Goal: Task Accomplishment & Management: Complete application form

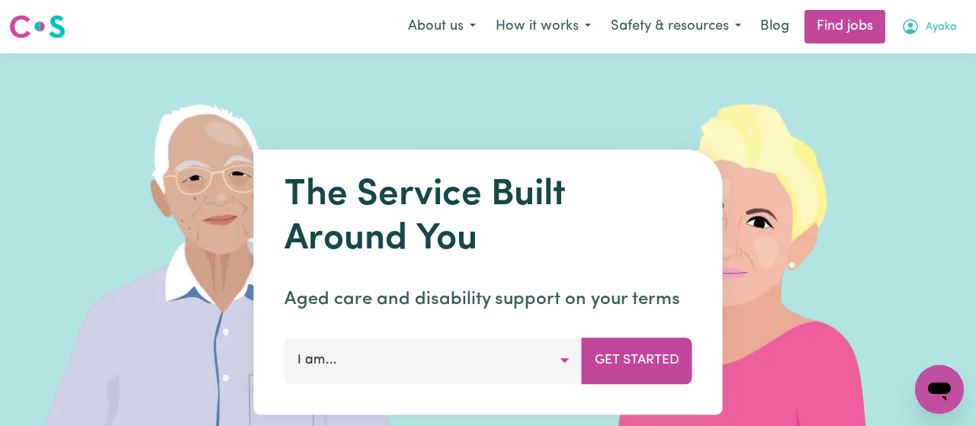
click at [936, 33] on span "Ayaka" at bounding box center [941, 27] width 31 height 17
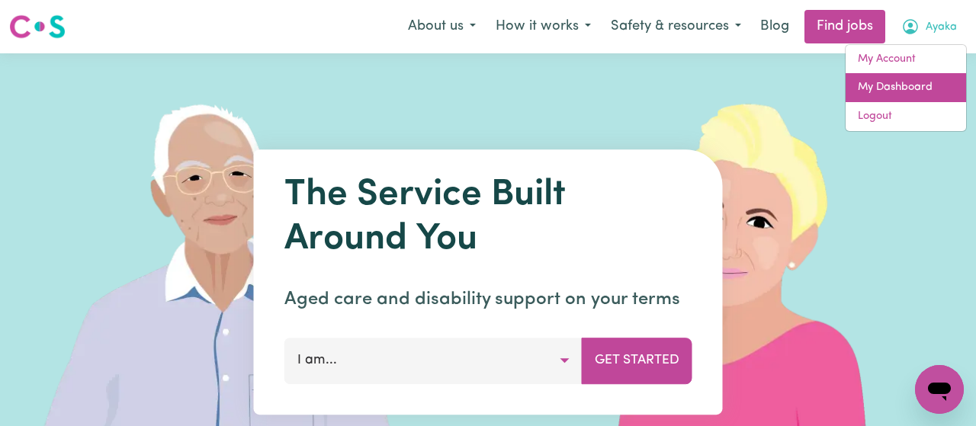
click at [886, 91] on link "My Dashboard" at bounding box center [905, 87] width 120 height 29
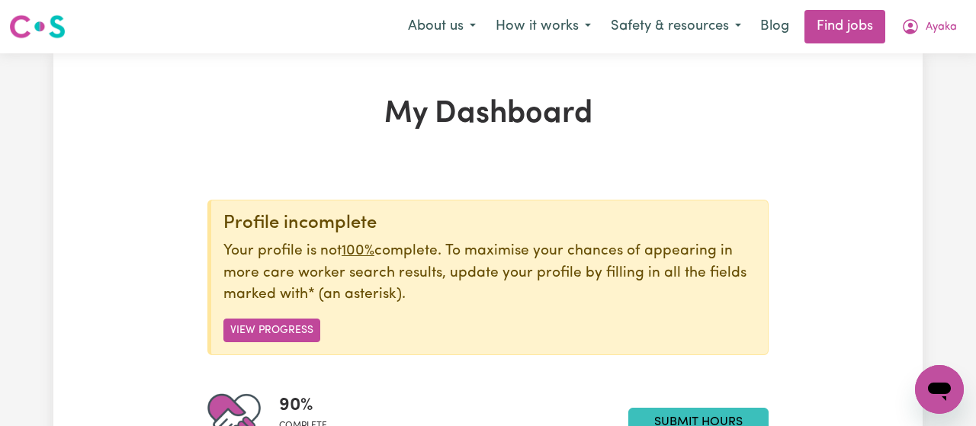
scroll to position [111, 0]
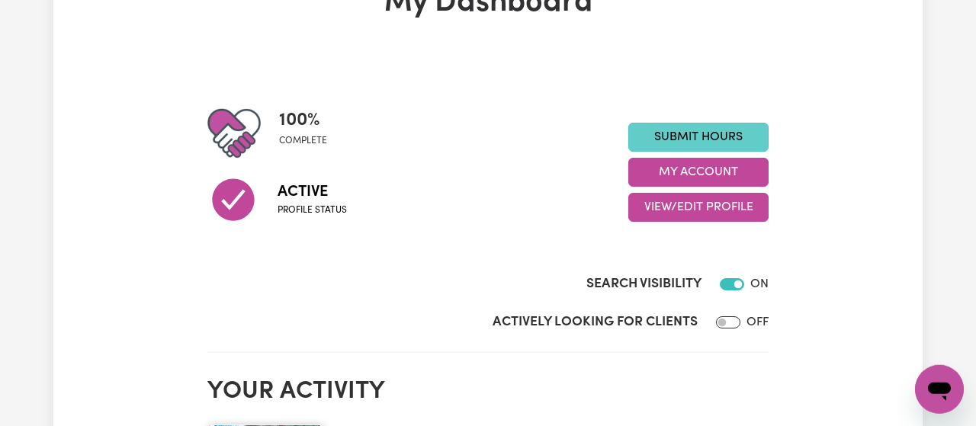
click at [704, 145] on link "Submit Hours" at bounding box center [698, 137] width 140 height 29
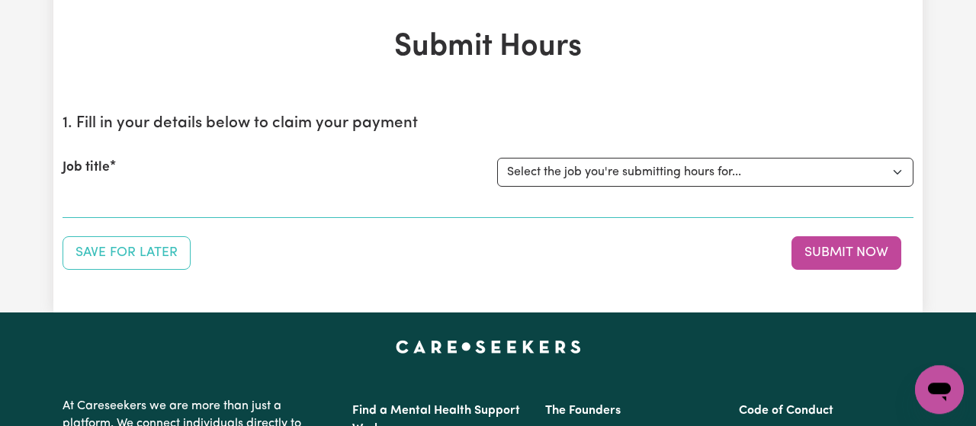
scroll to position [67, 0]
click at [497, 158] on select "Select the job you're submitting hours for... [[PERSON_NAME]] Support Work for …" at bounding box center [705, 172] width 416 height 29
select select "10509"
click option "[[PERSON_NAME]] Support Work for elderly woman for Personal Care and Domestic A…" at bounding box center [0, 0] width 0 height 0
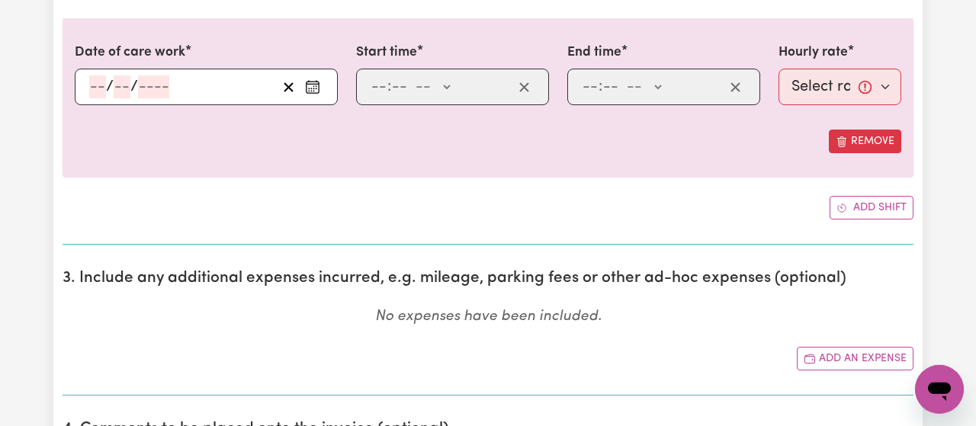
scroll to position [489, 0]
click at [641, 140] on div "Remove" at bounding box center [488, 141] width 826 height 24
click at [313, 87] on circle "Enter the date of care work" at bounding box center [314, 88] width 2 height 2
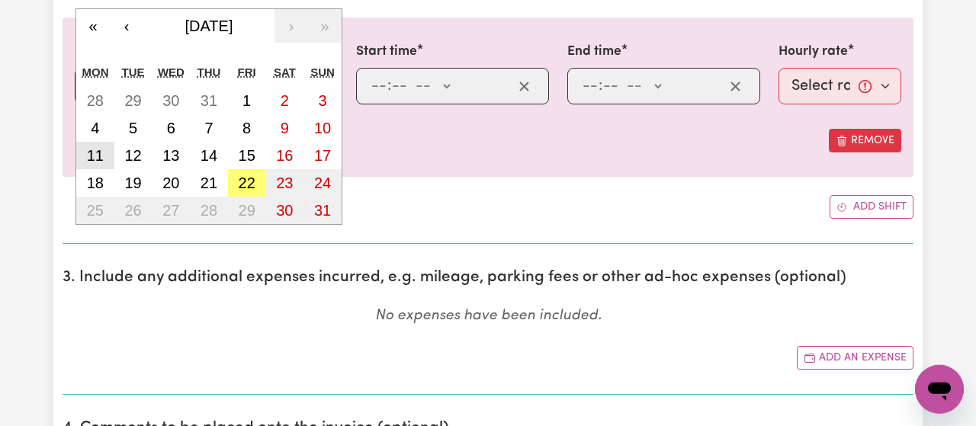
click at [97, 144] on button "11" at bounding box center [95, 155] width 38 height 27
type input "[DATE]"
type input "11"
type input "8"
type input "2025"
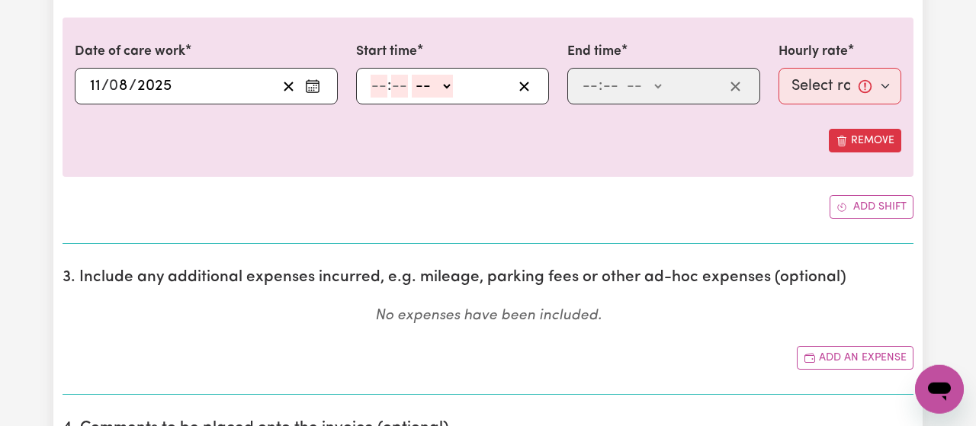
click at [374, 90] on input "number" at bounding box center [379, 86] width 17 height 23
type input "1"
click at [385, 90] on input "number" at bounding box center [392, 86] width 17 height 23
type input "30"
click at [407, 75] on select "-- AM PM" at bounding box center [427, 86] width 41 height 23
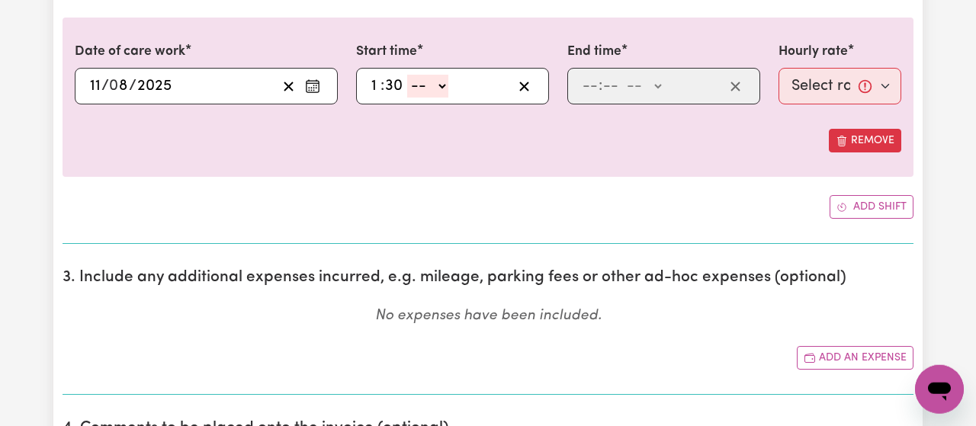
select select "pm"
click option "PM" at bounding box center [0, 0] width 0 height 0
type input "13:30"
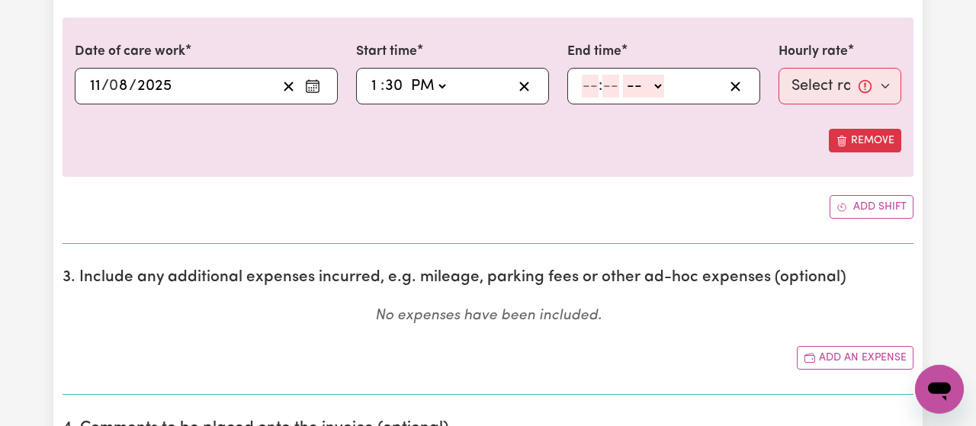
click at [592, 95] on input "number" at bounding box center [590, 86] width 17 height 23
type input "3"
type input "0"
click at [620, 75] on select "-- AM PM" at bounding box center [640, 86] width 41 height 23
select select "pm"
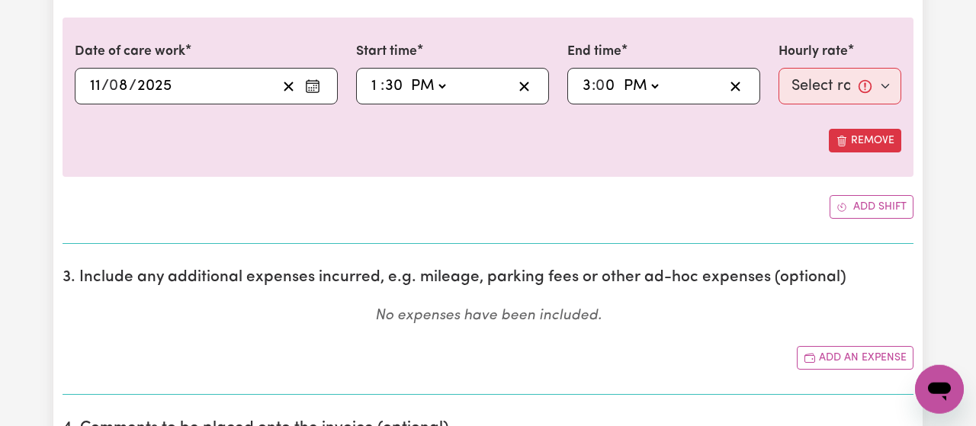
click option "PM" at bounding box center [0, 0] width 0 height 0
type input "15:00"
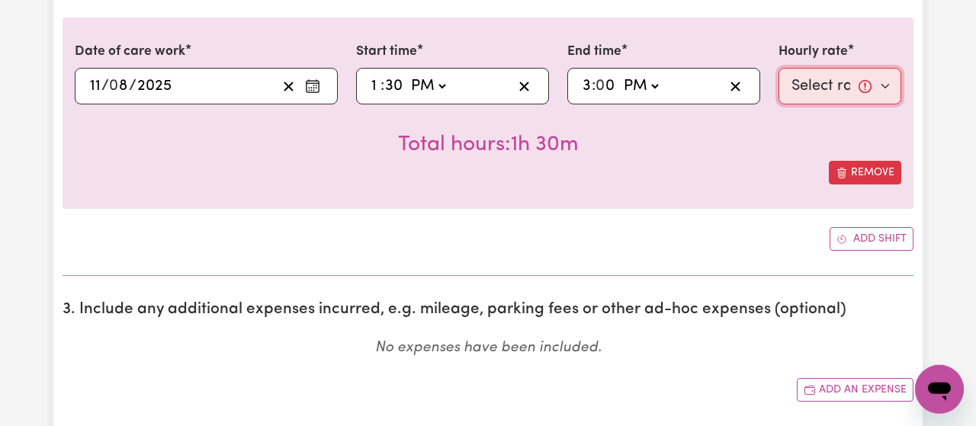
select select "53.71-Weekday"
click option "$53.71 (Weekday)" at bounding box center [0, 0] width 0 height 0
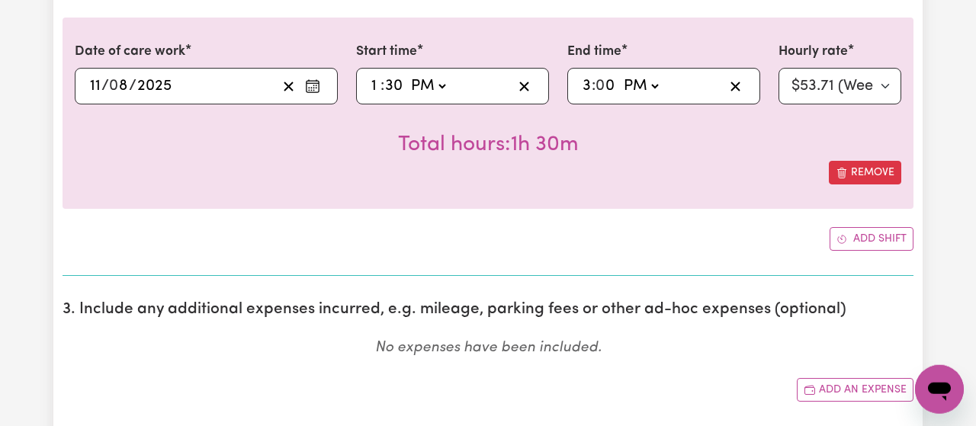
click at [800, 162] on div "Remove" at bounding box center [488, 173] width 826 height 24
click at [855, 233] on button "Add shift" at bounding box center [871, 239] width 84 height 24
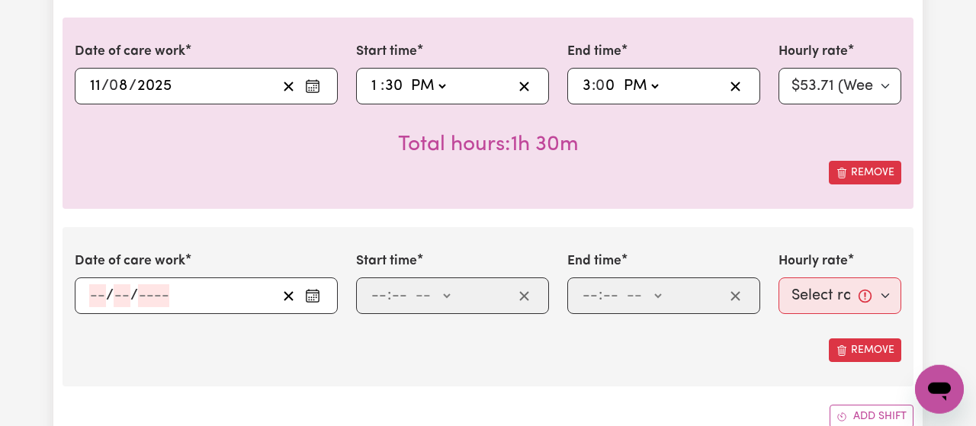
click at [314, 300] on circle "Enter the date of care work" at bounding box center [314, 301] width 2 height 2
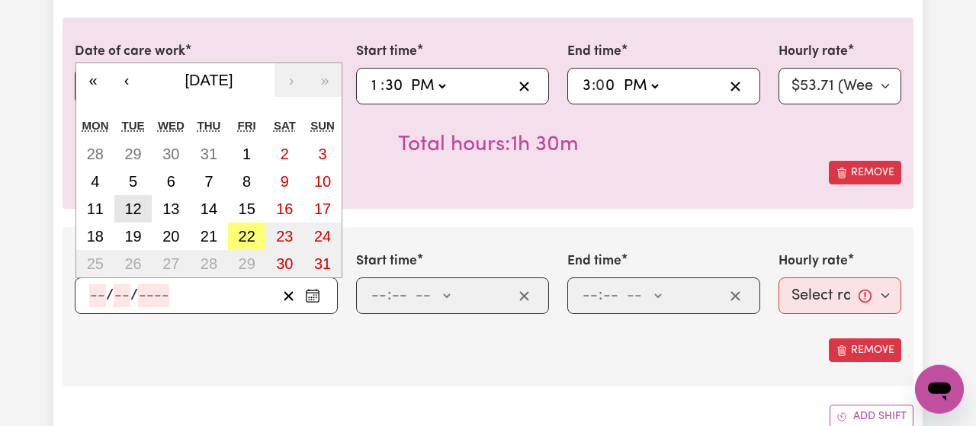
click at [135, 211] on abbr "12" at bounding box center [132, 209] width 17 height 17
type input "[DATE]"
type input "12"
type input "8"
type input "2025"
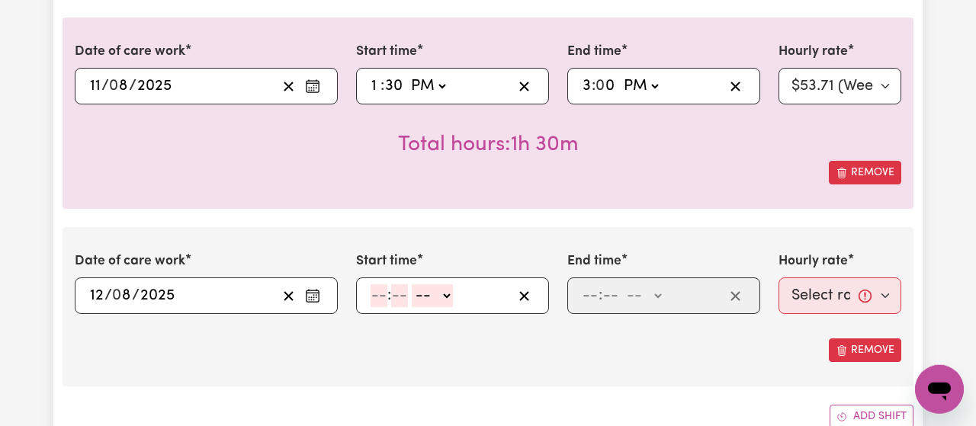
click at [377, 302] on input "number" at bounding box center [379, 295] width 17 height 23
type input "9"
type input "0"
click at [409, 284] on select "-- AM PM" at bounding box center [429, 295] width 41 height 23
select select "am"
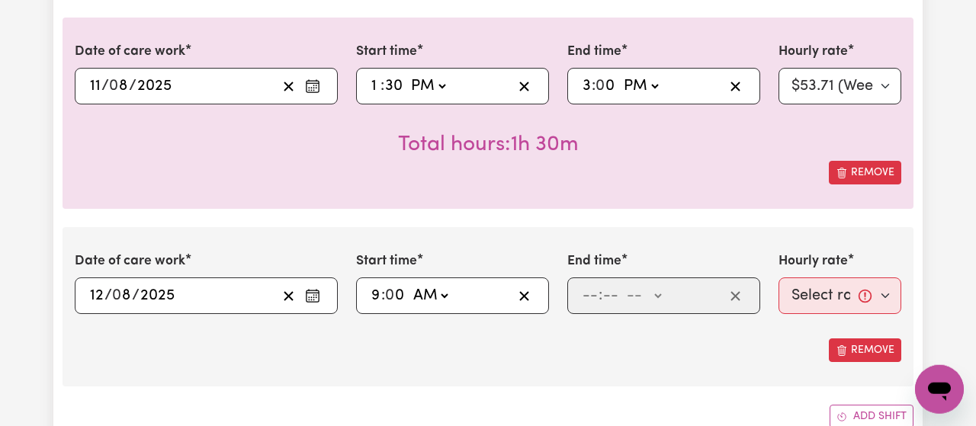
click option "AM" at bounding box center [0, 0] width 0 height 0
type input "09:00"
click at [592, 299] on input "number" at bounding box center [590, 295] width 17 height 23
type input "11"
type input "0"
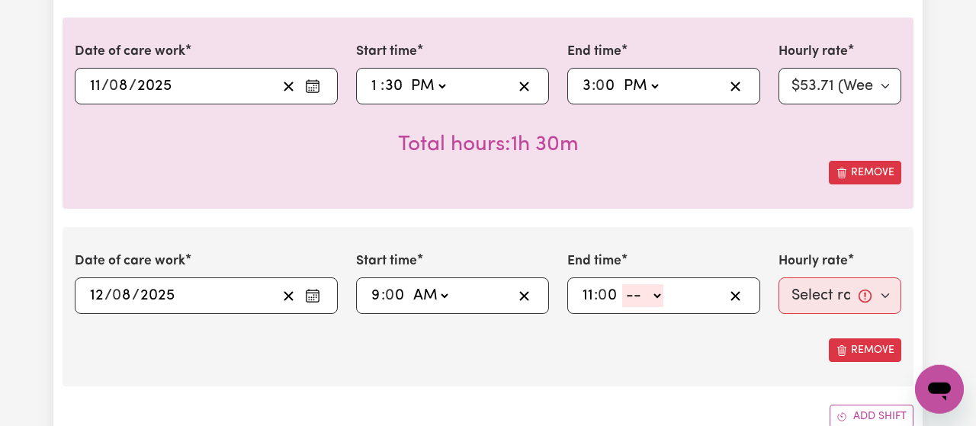
click at [622, 284] on select "-- AM PM" at bounding box center [642, 295] width 41 height 23
select select "am"
click option "AM" at bounding box center [0, 0] width 0 height 0
type input "11:00"
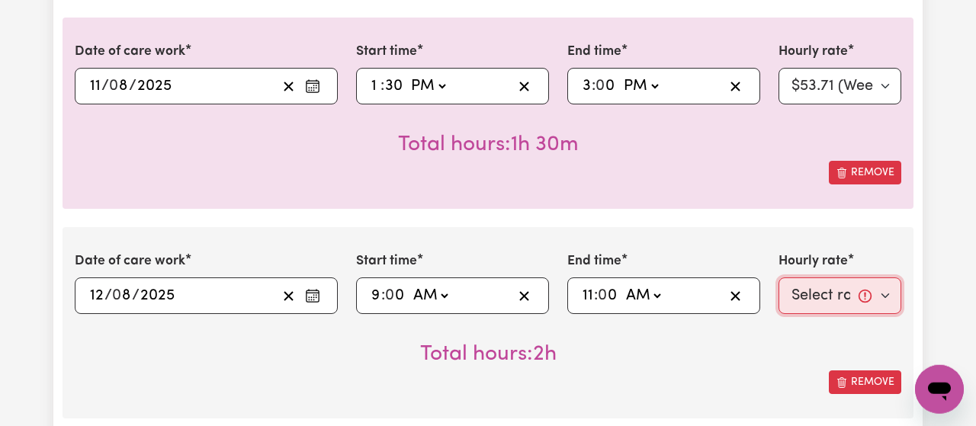
click at [778, 278] on select "Select rate... $53.71 (Weekday)" at bounding box center [839, 296] width 123 height 37
select select "53.71-Weekday"
click option "$53.71 (Weekday)" at bounding box center [0, 0] width 0 height 0
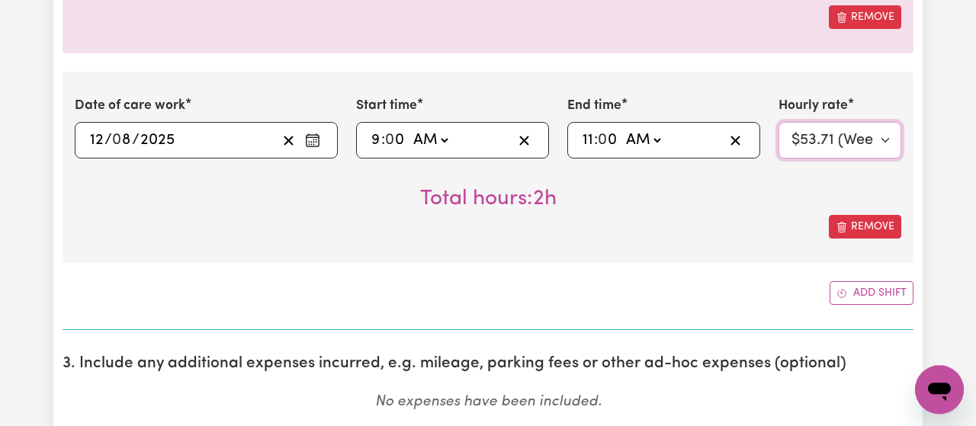
scroll to position [648, 0]
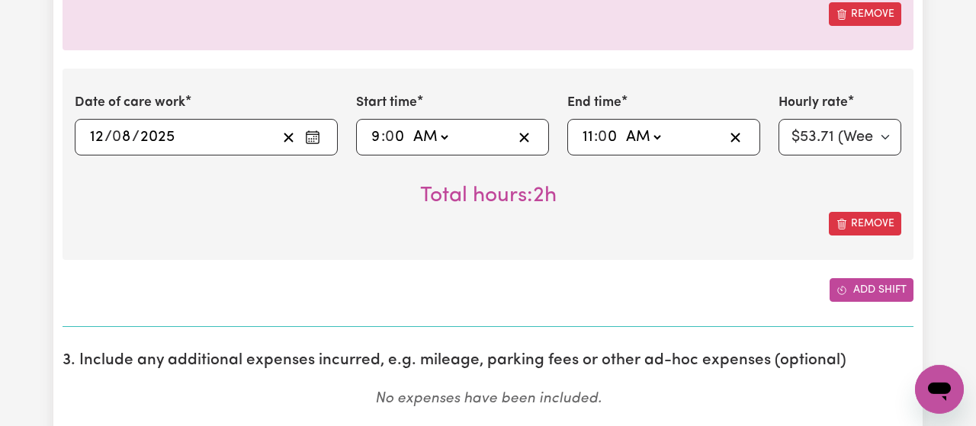
click at [865, 295] on button "Add shift" at bounding box center [871, 290] width 84 height 24
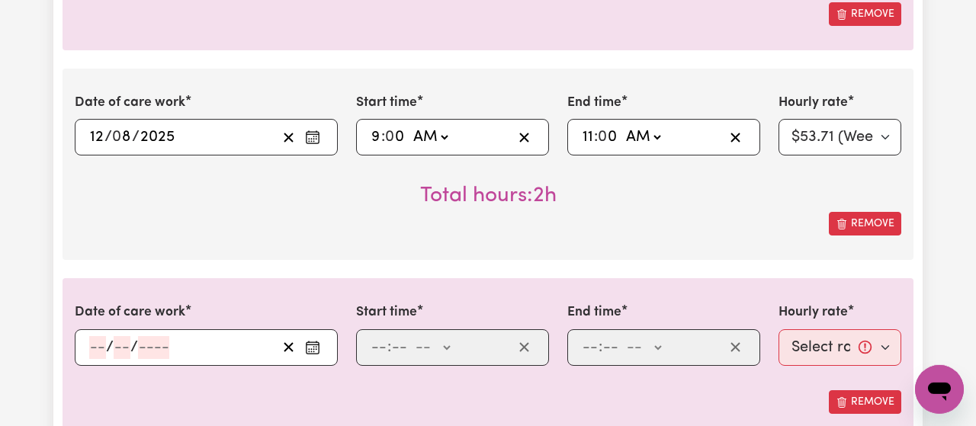
click at [309, 341] on icon "Enter the date of care work" at bounding box center [312, 347] width 15 height 15
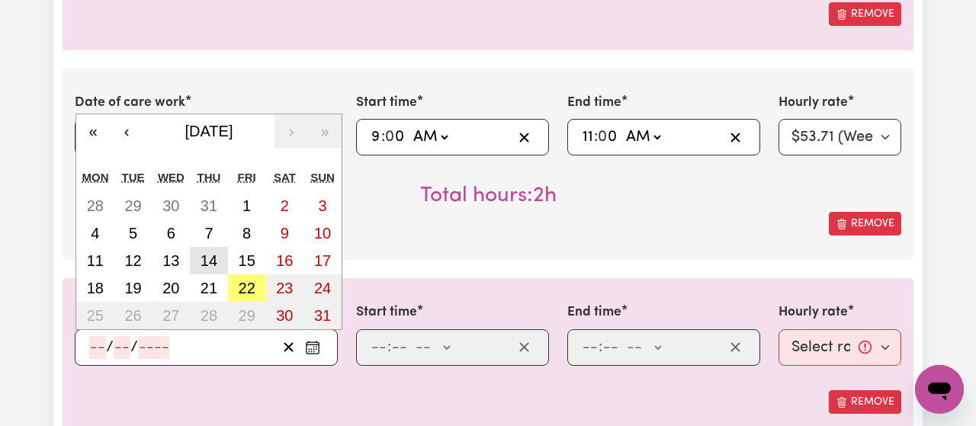
click at [211, 262] on abbr "14" at bounding box center [209, 260] width 17 height 17
type input "[DATE]"
type input "14"
type input "8"
type input "2025"
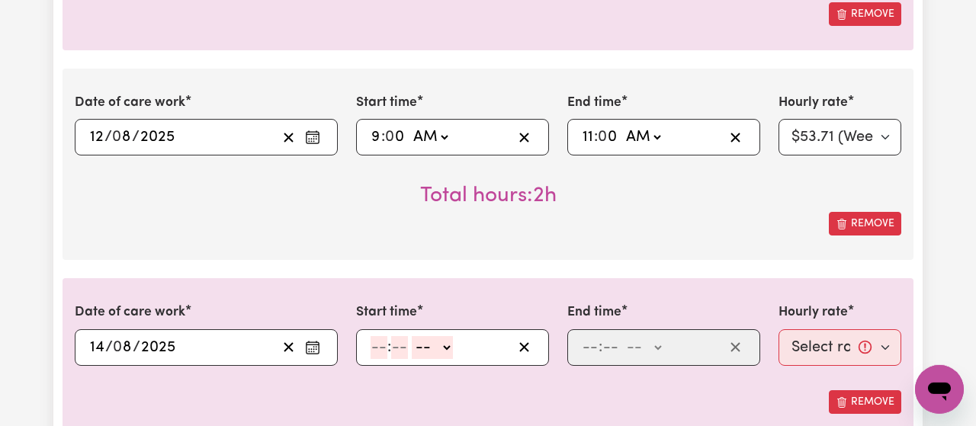
click at [377, 348] on input "number" at bounding box center [379, 347] width 17 height 23
type input "1"
click at [396, 351] on input "number" at bounding box center [392, 347] width 17 height 23
type input "0"
click at [409, 336] on select "-- AM PM" at bounding box center [429, 347] width 41 height 23
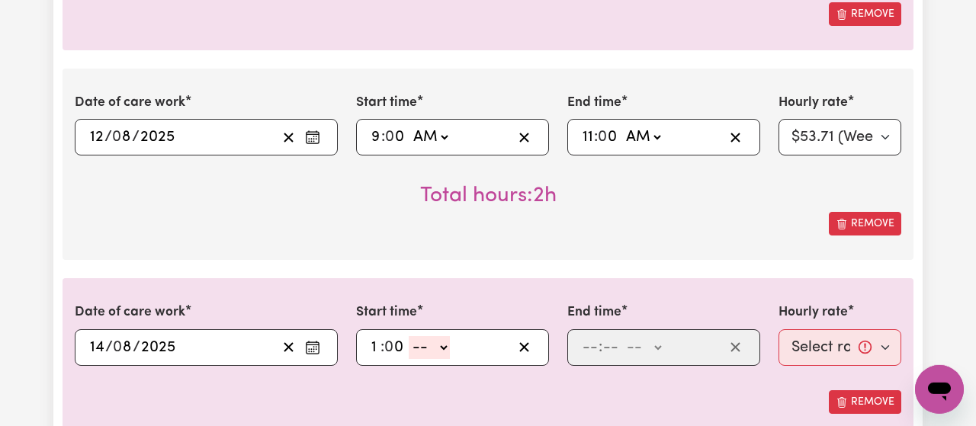
select select "pm"
click option "PM" at bounding box center [0, 0] width 0 height 0
type input "13:00"
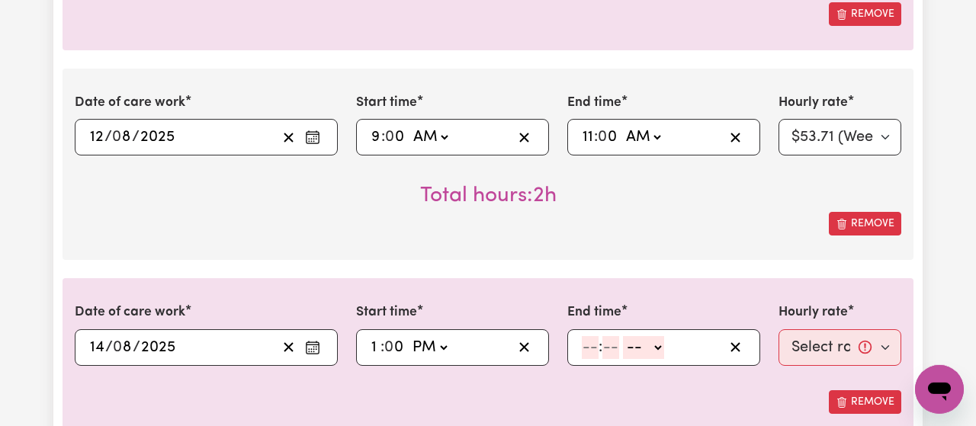
click at [592, 350] on input "number" at bounding box center [590, 347] width 17 height 23
type input "3"
type input "30"
click at [618, 336] on select "-- AM PM" at bounding box center [638, 347] width 41 height 23
select select "pm"
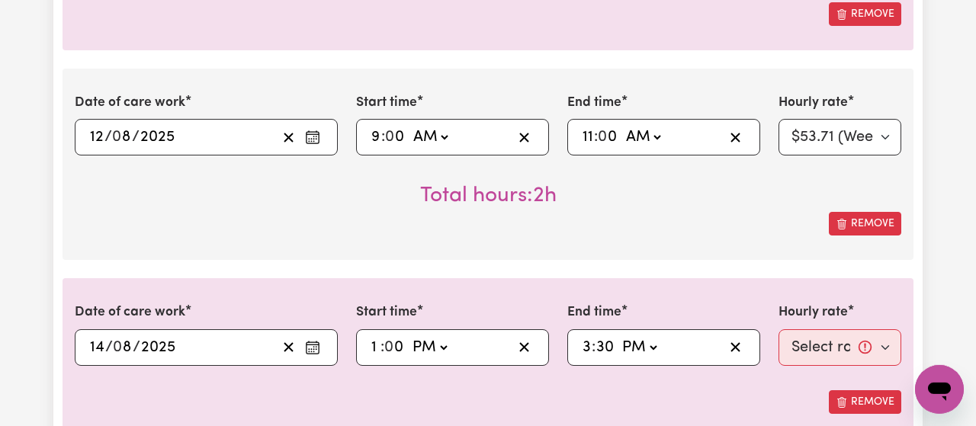
click option "PM" at bounding box center [0, 0] width 0 height 0
type input "15:30"
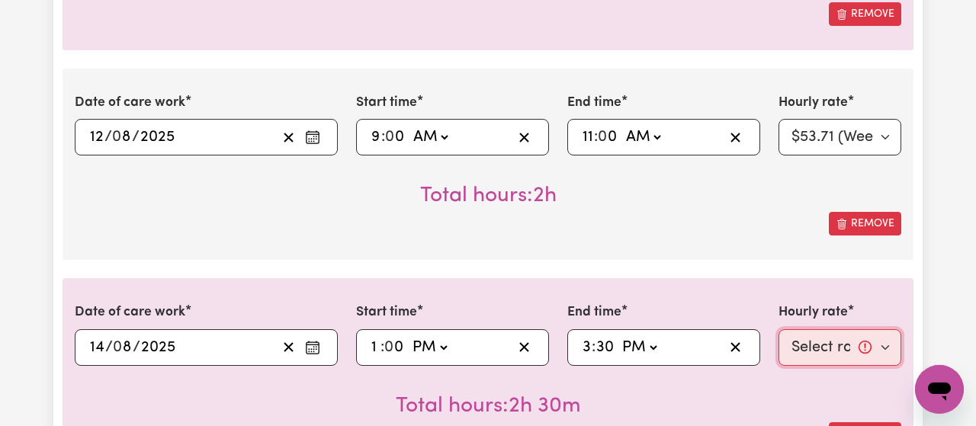
click at [778, 329] on select "Select rate... $53.71 (Weekday)" at bounding box center [839, 347] width 123 height 37
select select "53.71-Weekday"
click option "$53.71 (Weekday)" at bounding box center [0, 0] width 0 height 0
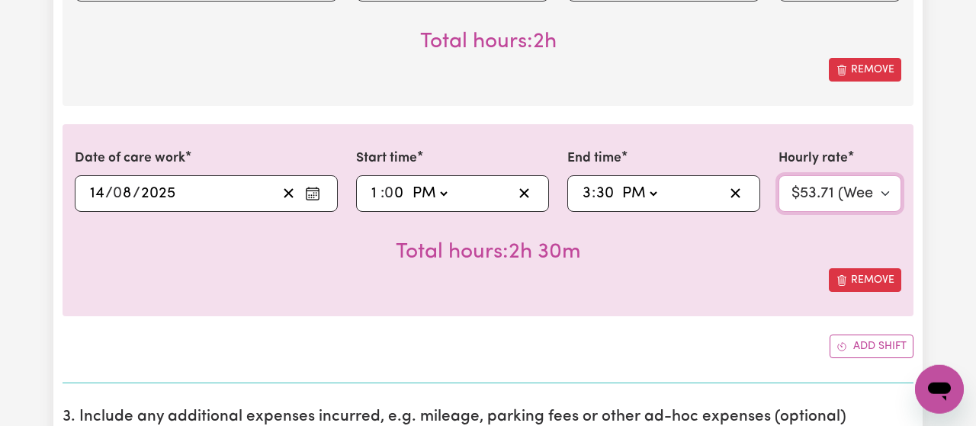
scroll to position [807, 0]
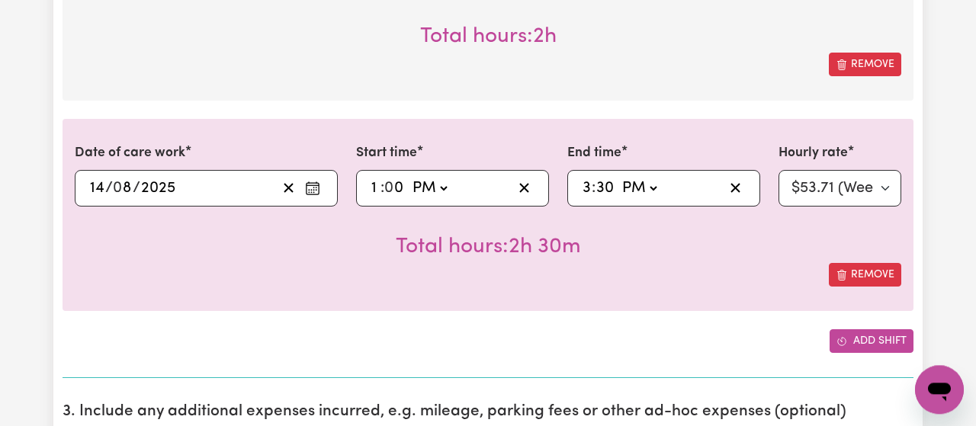
click at [861, 340] on button "Add shift" at bounding box center [871, 341] width 84 height 24
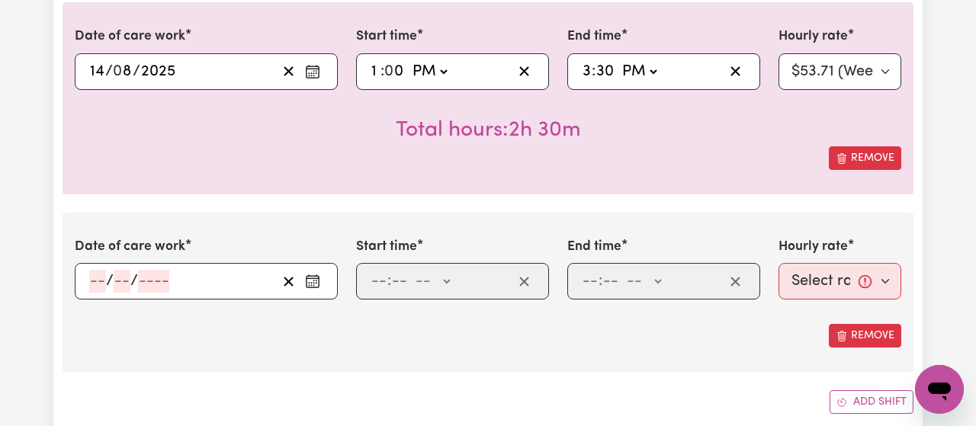
scroll to position [925, 0]
click at [318, 277] on icon "Enter the date of care work" at bounding box center [312, 280] width 15 height 15
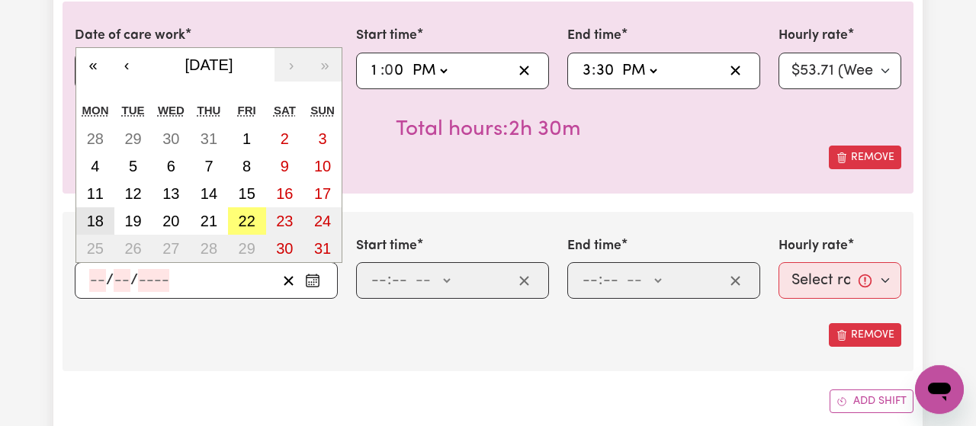
click at [88, 220] on abbr "18" at bounding box center [95, 221] width 17 height 17
type input "[DATE]"
type input "18"
type input "8"
type input "2025"
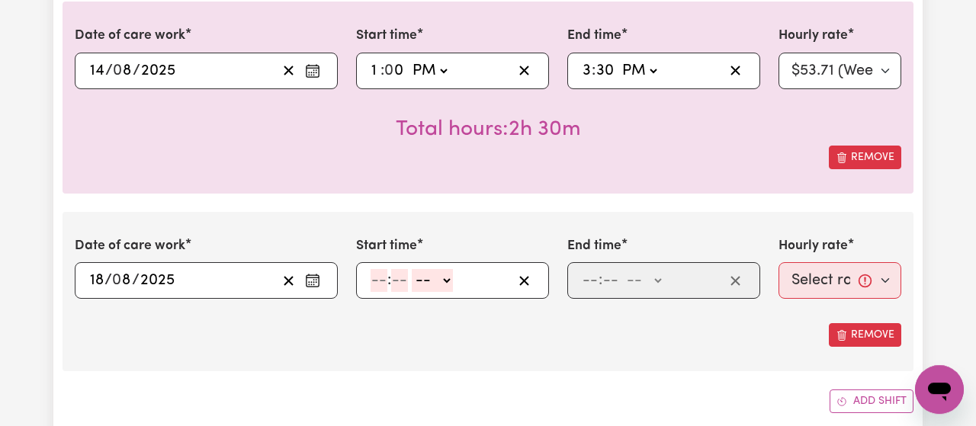
click at [375, 280] on input "number" at bounding box center [379, 280] width 17 height 23
type input "1"
click at [385, 281] on input "number" at bounding box center [392, 280] width 17 height 23
type input "30"
click at [407, 269] on select "-- AM PM" at bounding box center [427, 280] width 41 height 23
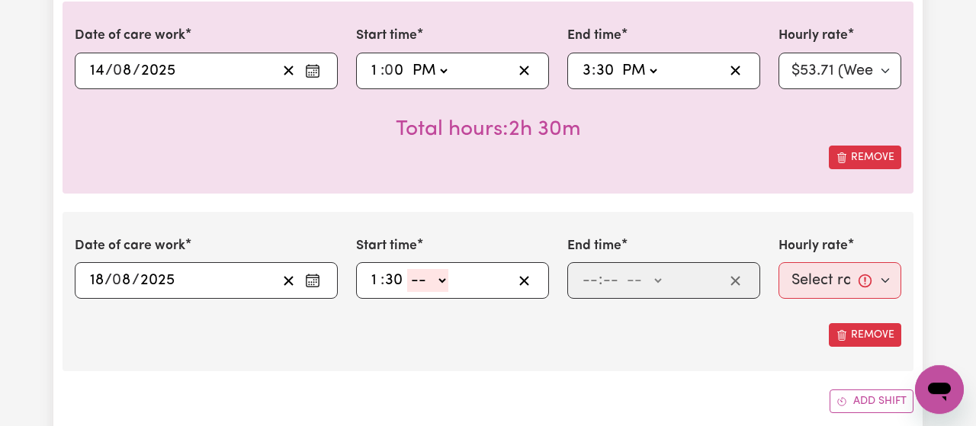
select select "pm"
click option "PM" at bounding box center [0, 0] width 0 height 0
type input "13:30"
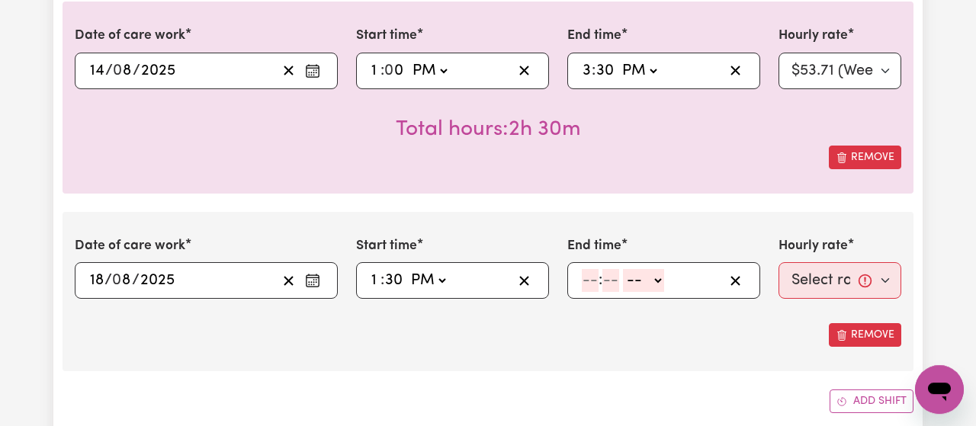
click at [585, 287] on input "number" at bounding box center [590, 280] width 17 height 23
type input "3"
type input "0"
click at [620, 269] on select "-- AM PM" at bounding box center [640, 280] width 41 height 23
select select "pm"
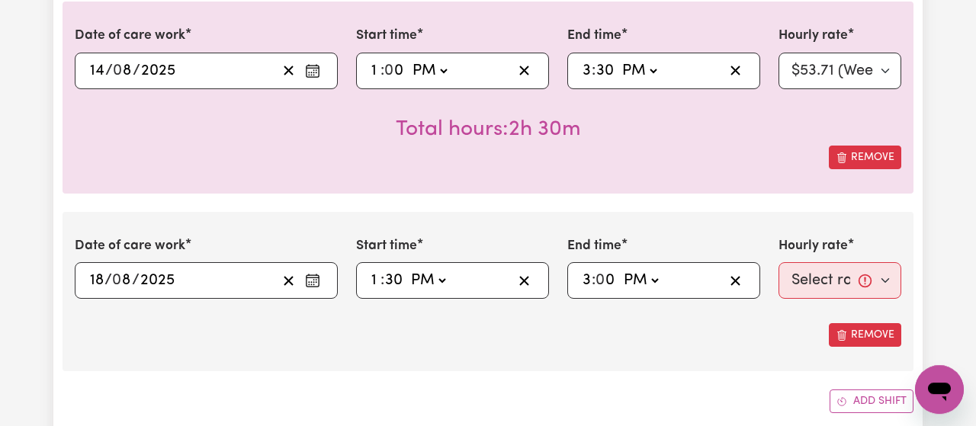
click option "PM" at bounding box center [0, 0] width 0 height 0
type input "15:00"
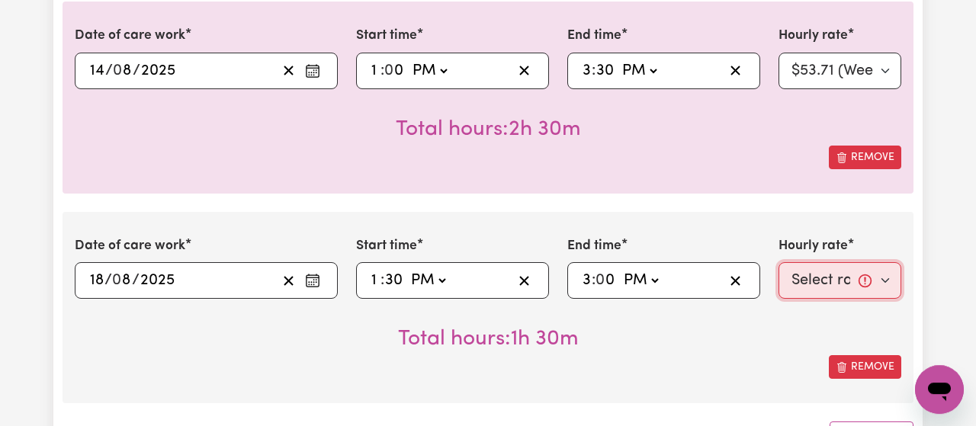
click at [778, 262] on select "Select rate... $53.71 (Weekday)" at bounding box center [839, 280] width 123 height 37
select select "53.71-Weekday"
click option "$53.71 (Weekday)" at bounding box center [0, 0] width 0 height 0
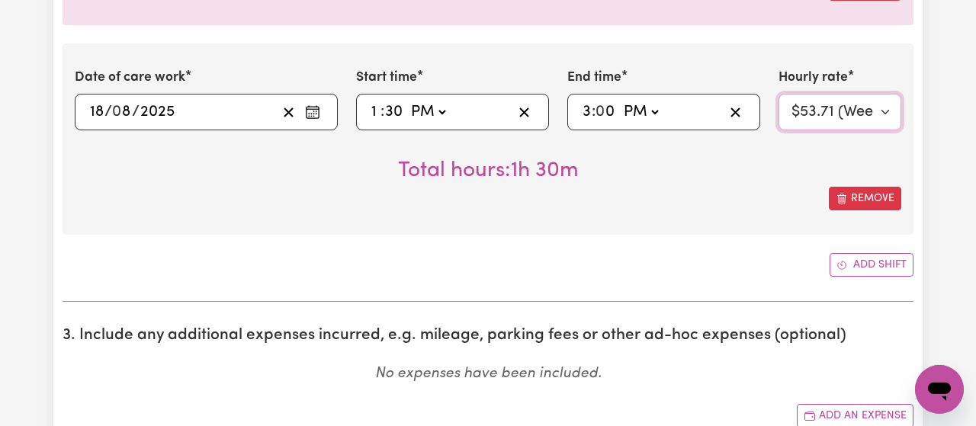
scroll to position [1098, 0]
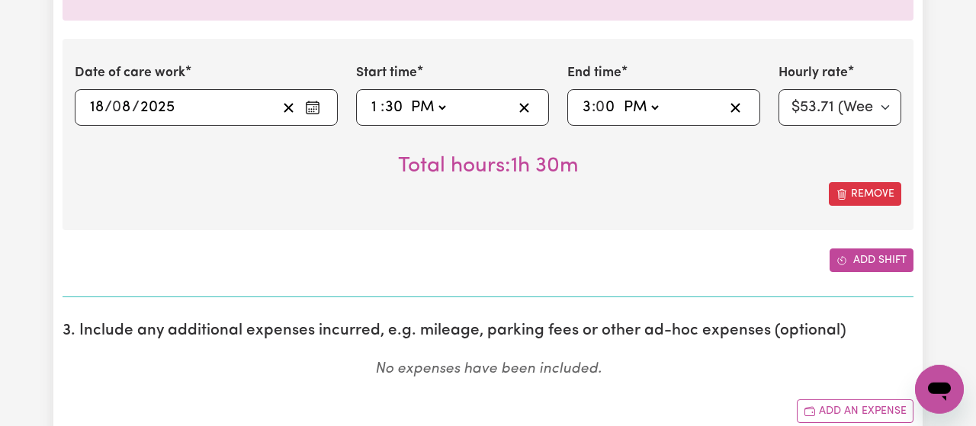
click at [858, 251] on button "Add shift" at bounding box center [871, 261] width 84 height 24
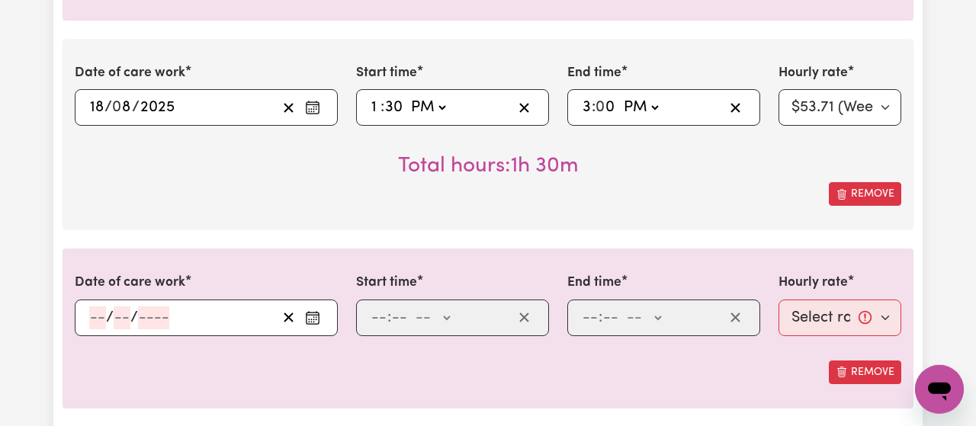
click at [321, 314] on button "Enter the date of care work" at bounding box center [312, 317] width 24 height 23
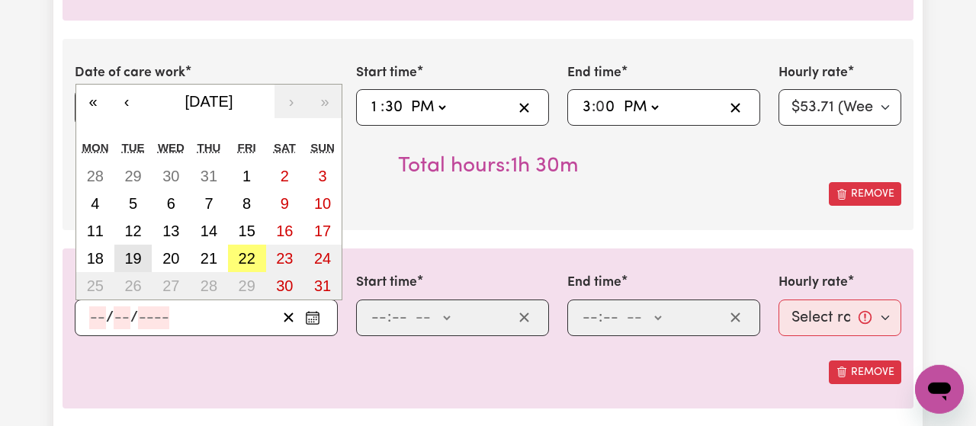
click at [136, 254] on abbr "19" at bounding box center [132, 258] width 17 height 17
type input "[DATE]"
type input "19"
type input "8"
type input "2025"
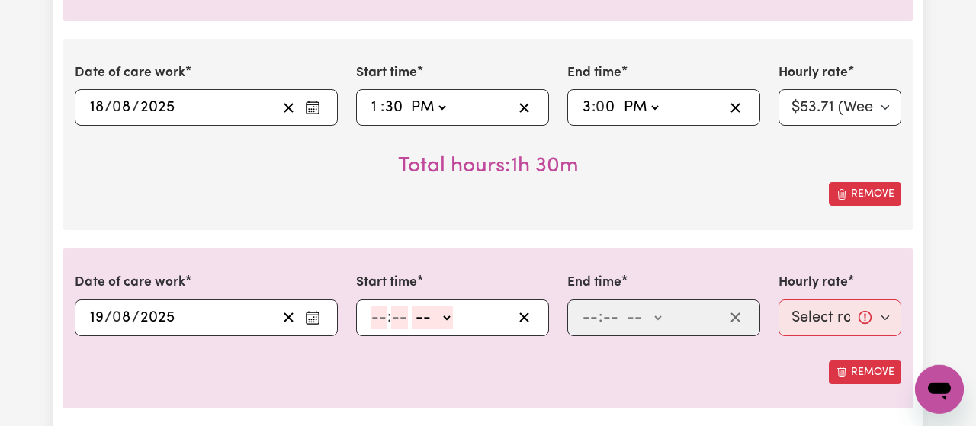
click at [376, 313] on input "number" at bounding box center [379, 317] width 17 height 23
type input "9"
type input "0"
click at [409, 306] on select "-- AM PM" at bounding box center [429, 317] width 41 height 23
select select "am"
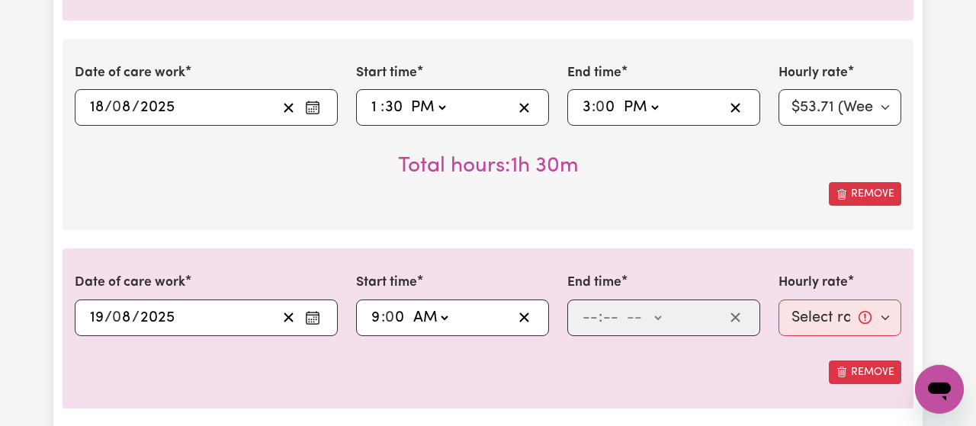
click option "AM" at bounding box center [0, 0] width 0 height 0
type input "09:00"
click at [600, 319] on span ":" at bounding box center [600, 318] width 4 height 17
click at [589, 315] on input "number" at bounding box center [590, 317] width 17 height 23
type input "11"
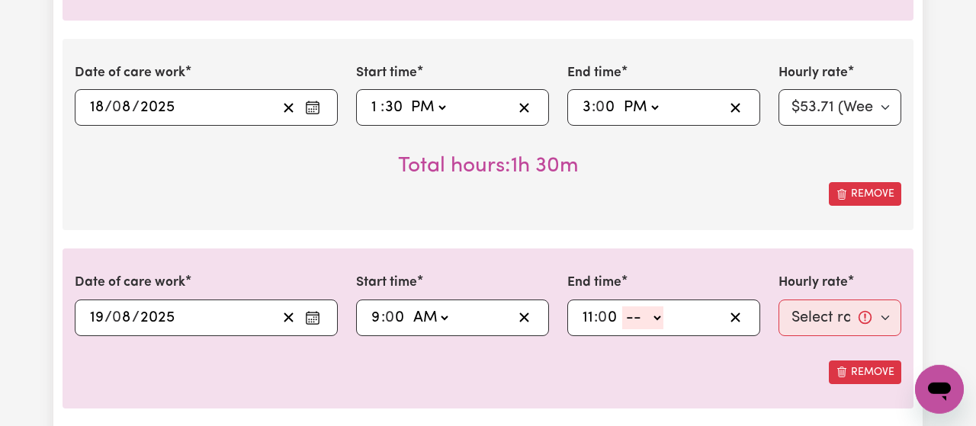
type input "0"
click at [622, 306] on select "-- AM PM" at bounding box center [642, 317] width 41 height 23
select select "am"
click option "AM" at bounding box center [0, 0] width 0 height 0
type input "11:00"
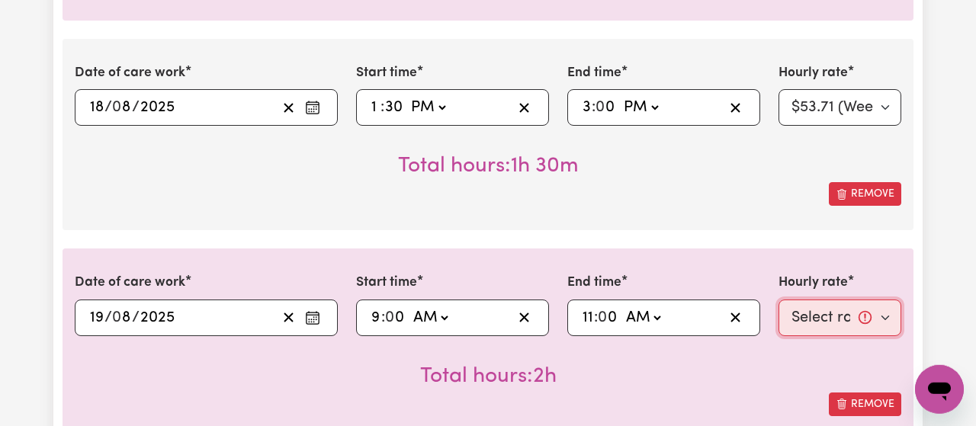
select select "53.71-Weekday"
click option "$53.71 (Weekday)" at bounding box center [0, 0] width 0 height 0
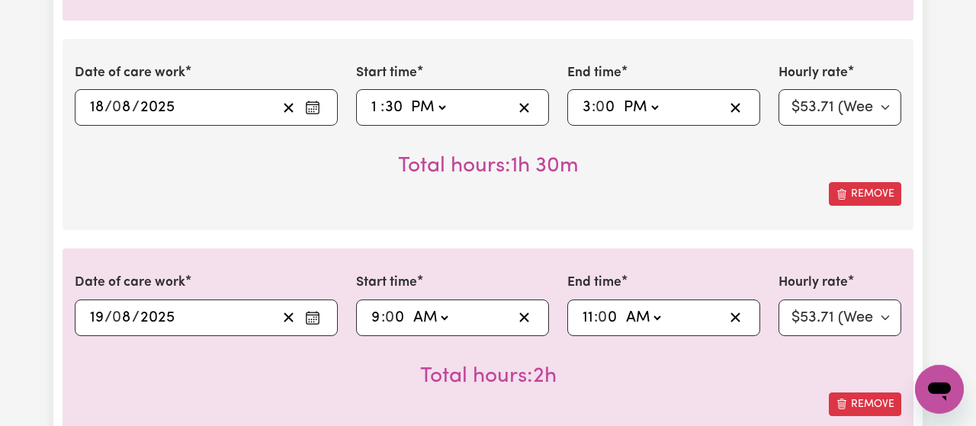
drag, startPoint x: 812, startPoint y: 314, endPoint x: 797, endPoint y: 385, distance: 72.5
click at [797, 385] on div "Date of care work [DATE] 19 / 0 8 / 2025 « ‹ [DATE] › » Mon Tue Wed Thu Fri Sat…" at bounding box center [488, 344] width 851 height 191
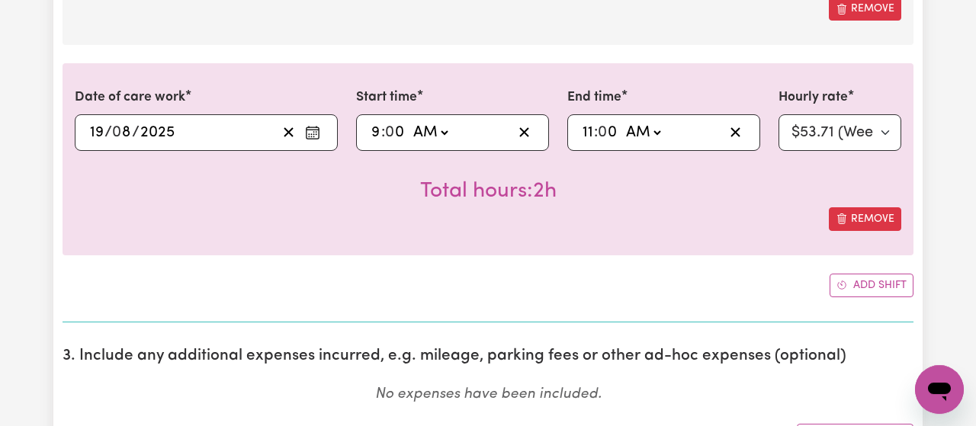
scroll to position [1284, 0]
click at [861, 284] on button "Add shift" at bounding box center [871, 285] width 84 height 24
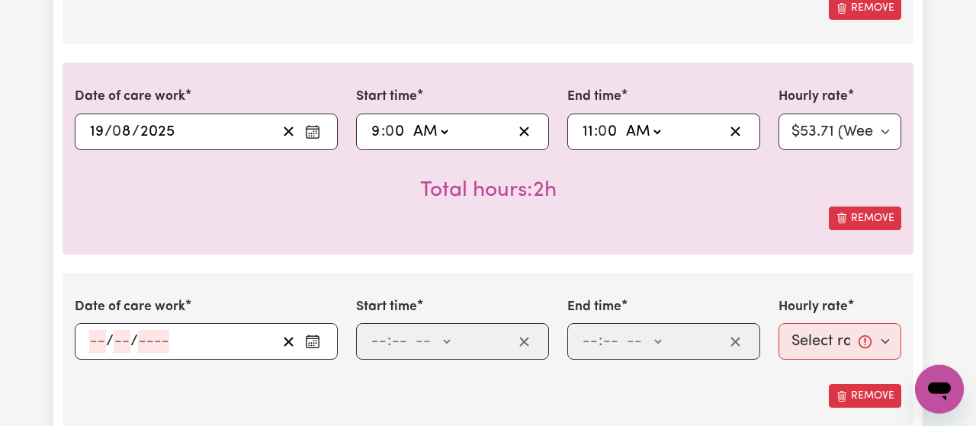
click at [316, 341] on icon "Enter the date of care work" at bounding box center [312, 341] width 15 height 15
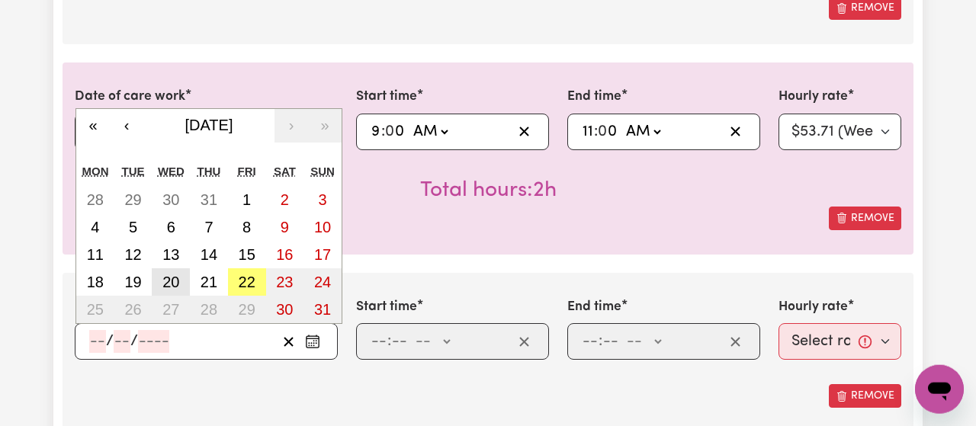
click at [172, 276] on abbr "20" at bounding box center [170, 282] width 17 height 17
type input "[DATE]"
type input "20"
type input "8"
type input "2025"
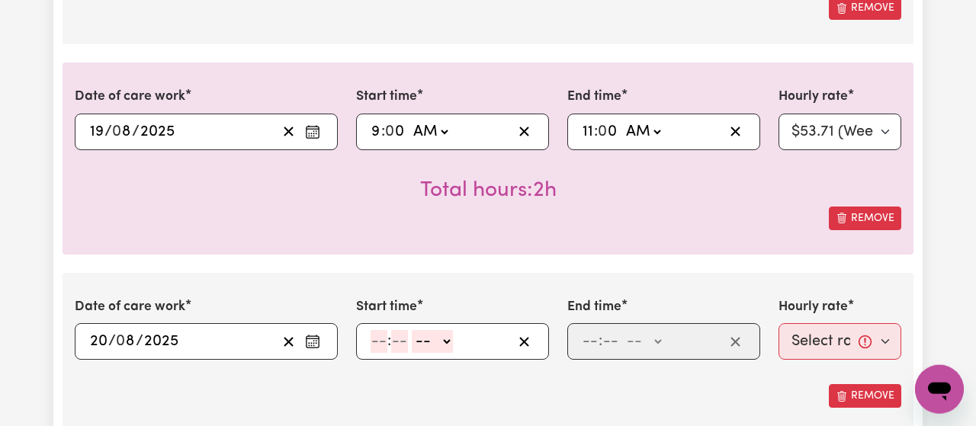
click at [377, 346] on input "number" at bounding box center [379, 341] width 17 height 23
type input "1"
click at [390, 348] on input "number" at bounding box center [392, 341] width 17 height 23
type input "30"
click at [407, 330] on select "-- AM PM" at bounding box center [427, 341] width 41 height 23
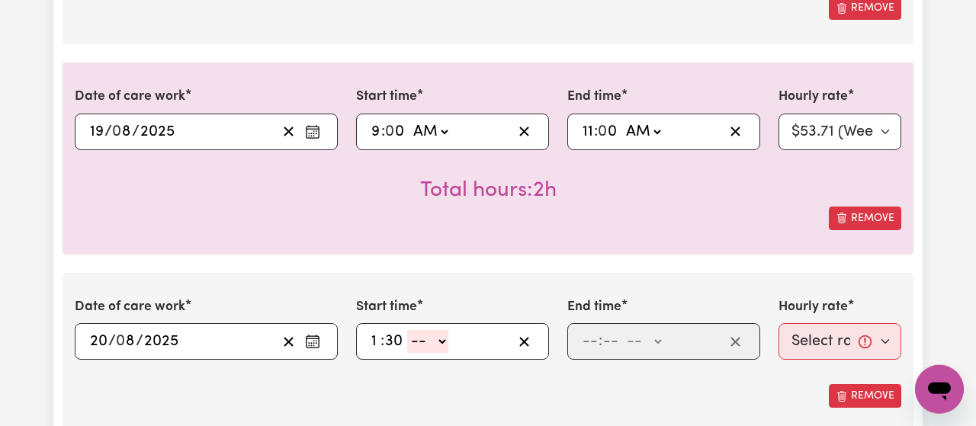
select select "pm"
click option "PM" at bounding box center [0, 0] width 0 height 0
type input "13:30"
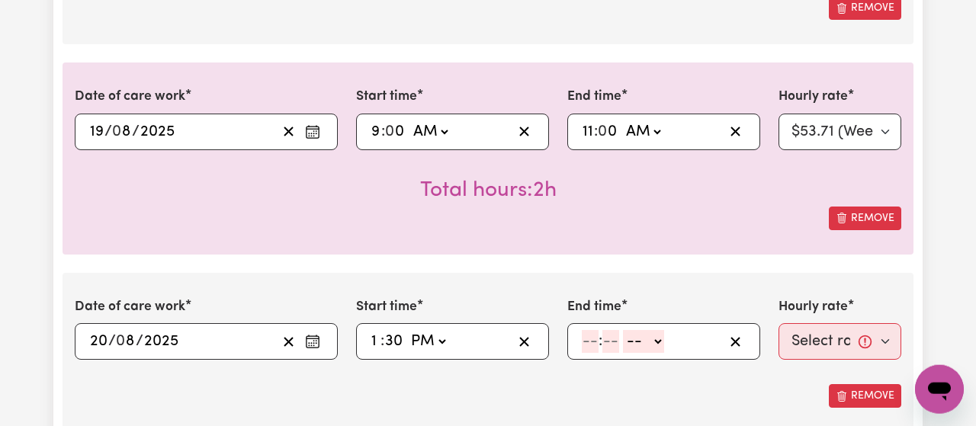
click at [580, 341] on div ": -- AM PM" at bounding box center [651, 341] width 143 height 23
type input "3"
type input "30"
click at [618, 330] on select "-- AM PM" at bounding box center [638, 341] width 41 height 23
select select "pm"
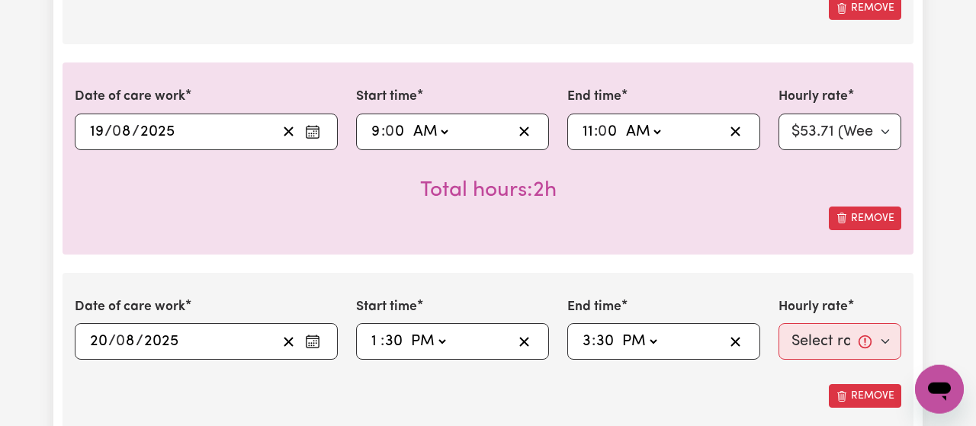
click option "PM" at bounding box center [0, 0] width 0 height 0
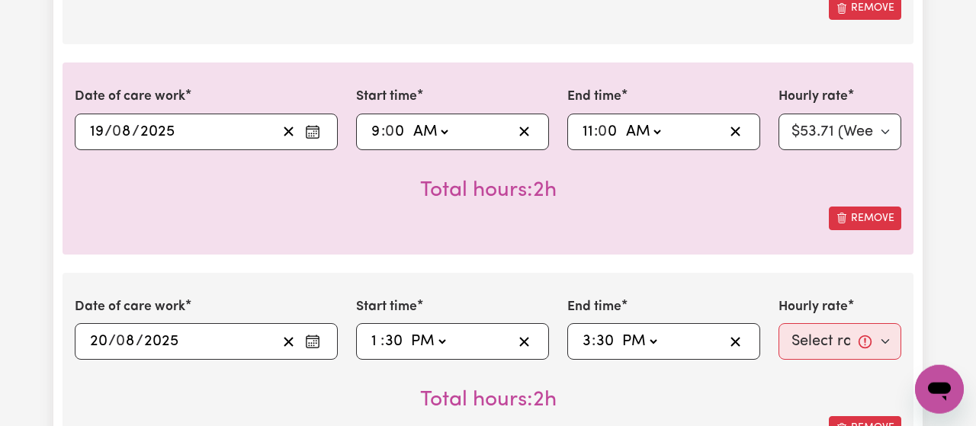
type input "15:30"
click at [778, 323] on select "Select rate... $53.71 (Weekday)" at bounding box center [839, 341] width 123 height 37
select select "53.71-Weekday"
click option "$53.71 (Weekday)" at bounding box center [0, 0] width 0 height 0
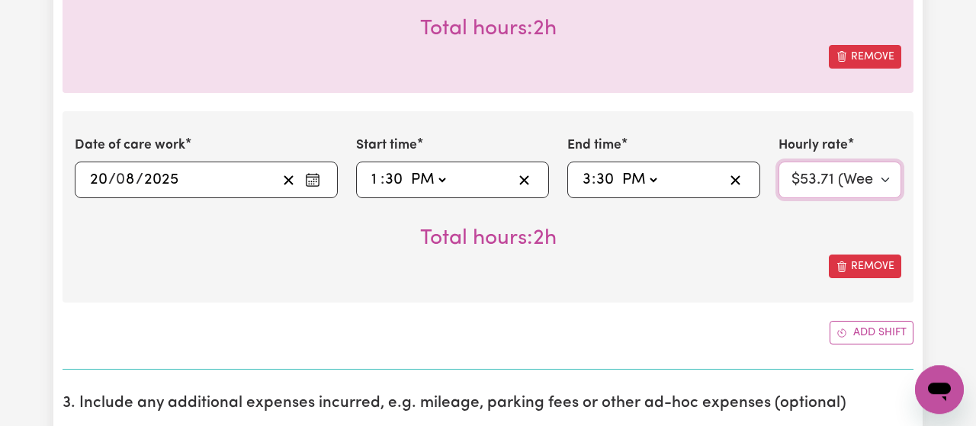
scroll to position [1446, 0]
click at [863, 333] on button "Add shift" at bounding box center [871, 332] width 84 height 24
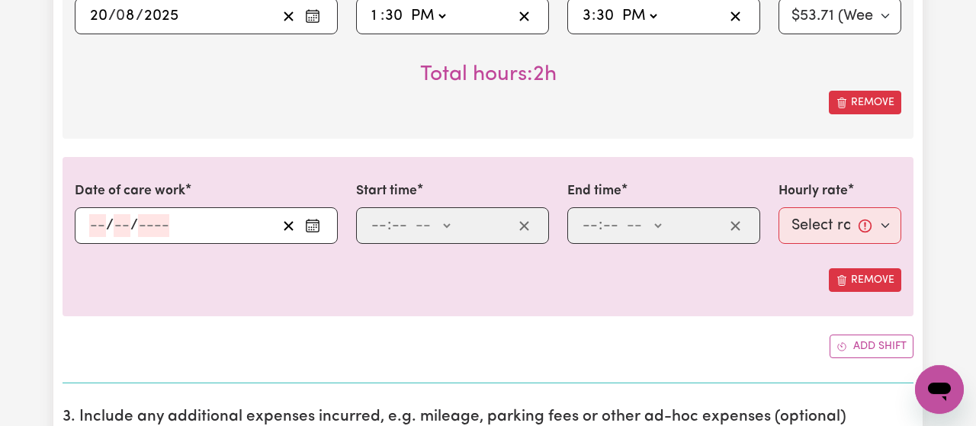
scroll to position [1610, 0]
click at [321, 227] on button "Enter the date of care work" at bounding box center [312, 224] width 24 height 23
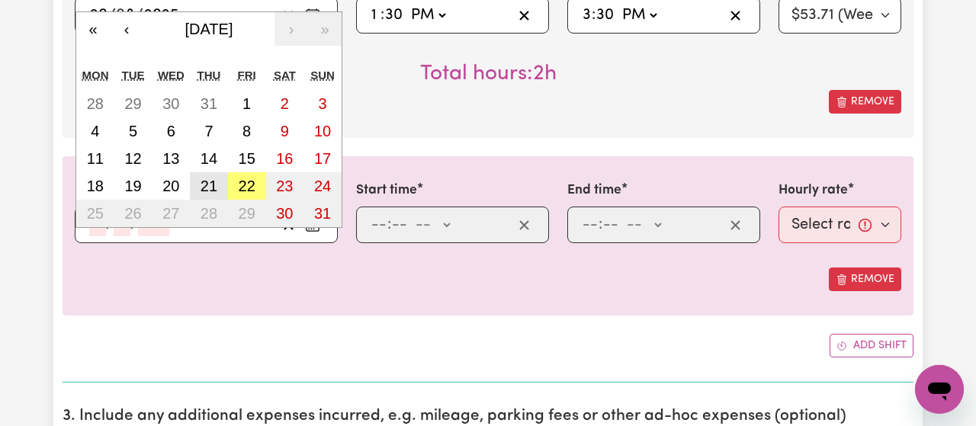
click at [208, 184] on abbr "21" at bounding box center [209, 186] width 17 height 17
type input "[DATE]"
type input "21"
type input "8"
type input "2025"
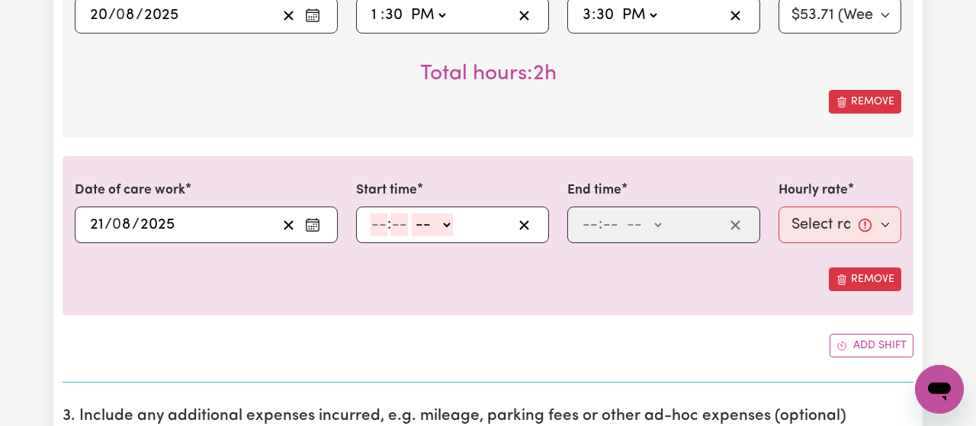
click at [381, 229] on input "number" at bounding box center [379, 224] width 17 height 23
type input "11"
type input "0"
click at [411, 213] on select "-- AM PM" at bounding box center [431, 224] width 41 height 23
select select "am"
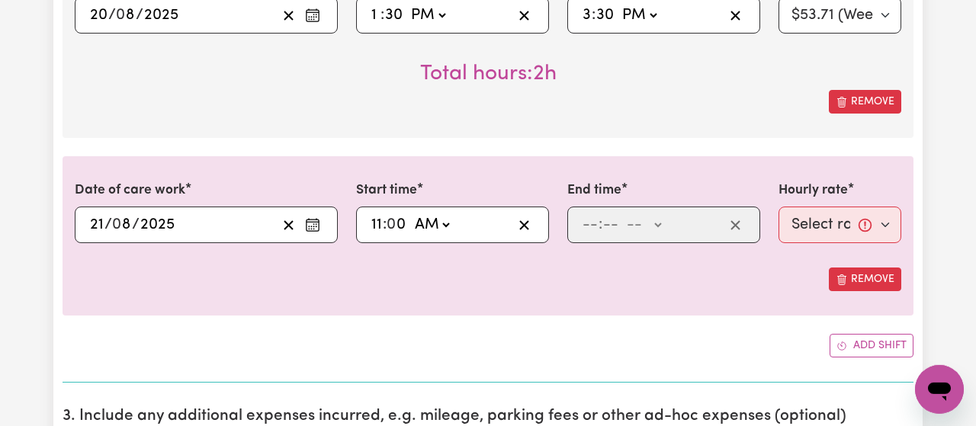
click option "AM" at bounding box center [0, 0] width 0 height 0
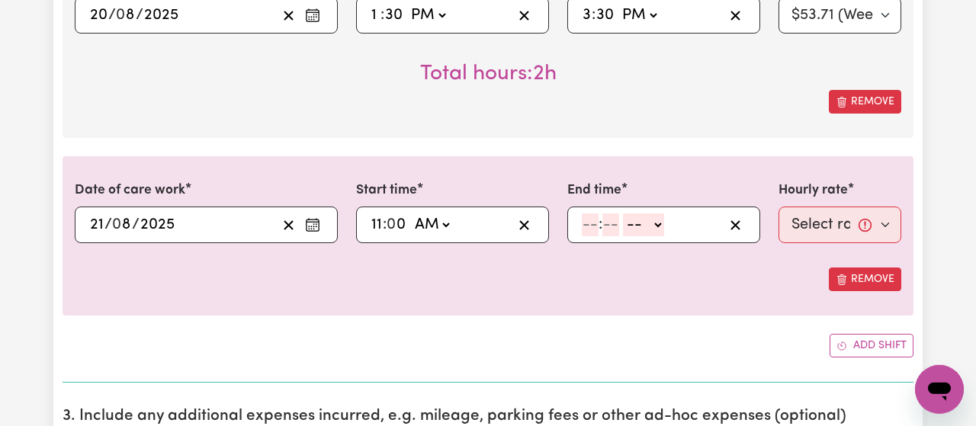
click at [377, 226] on input "11" at bounding box center [377, 224] width 12 height 23
type input "01:00"
type input "1"
type input "10:00"
type input "10"
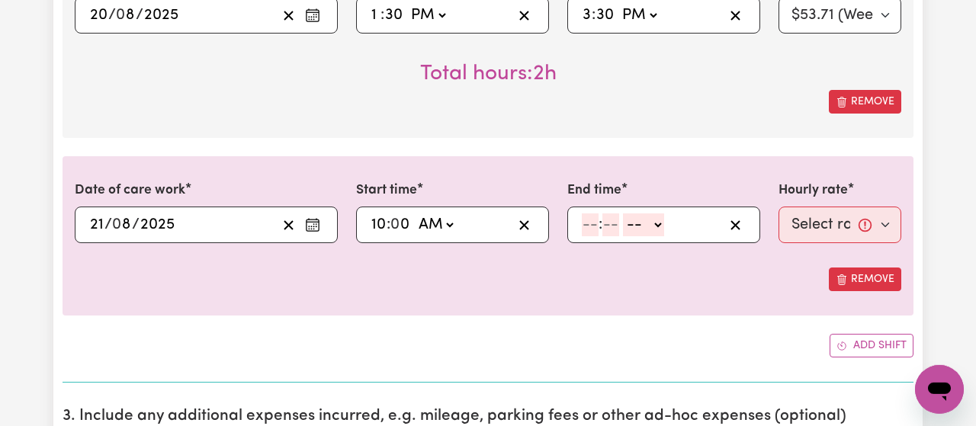
type input "10:04"
type input "4"
type input "10:45"
type input "45"
click at [584, 226] on input "number" at bounding box center [590, 224] width 17 height 23
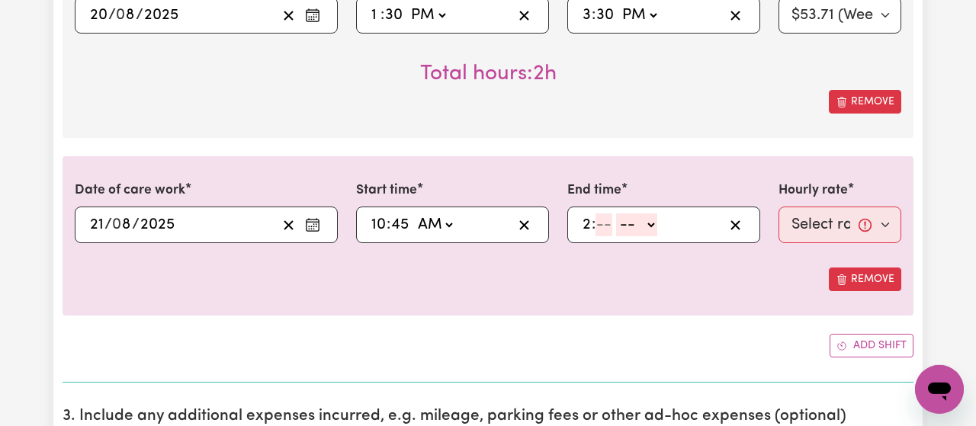
type input "2"
type input "0"
click at [620, 213] on select "-- AM PM" at bounding box center [640, 224] width 41 height 23
select select "pm"
click option "PM" at bounding box center [0, 0] width 0 height 0
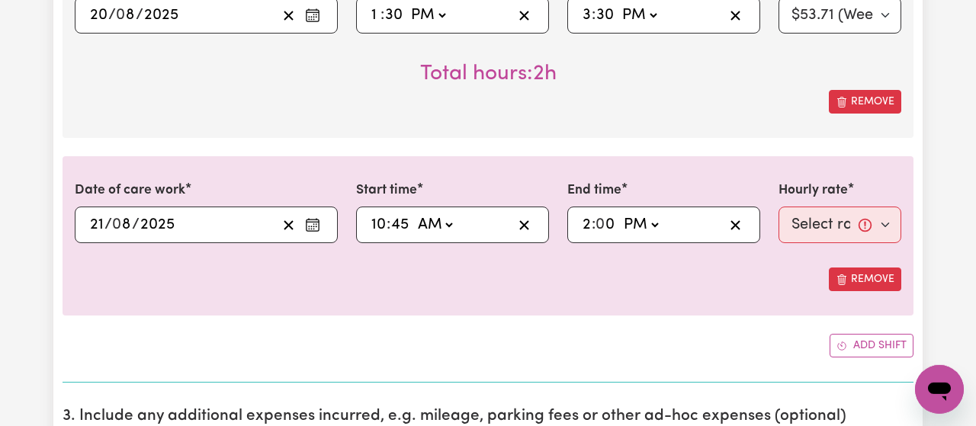
type input "14:00"
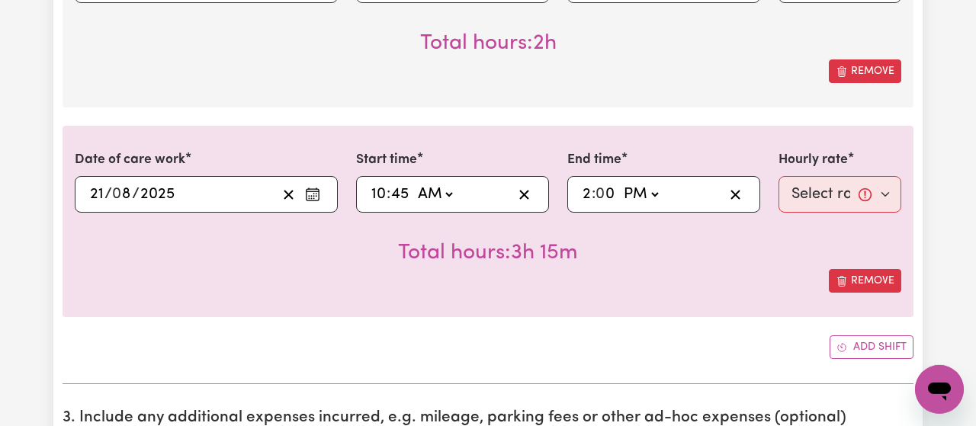
scroll to position [1645, 0]
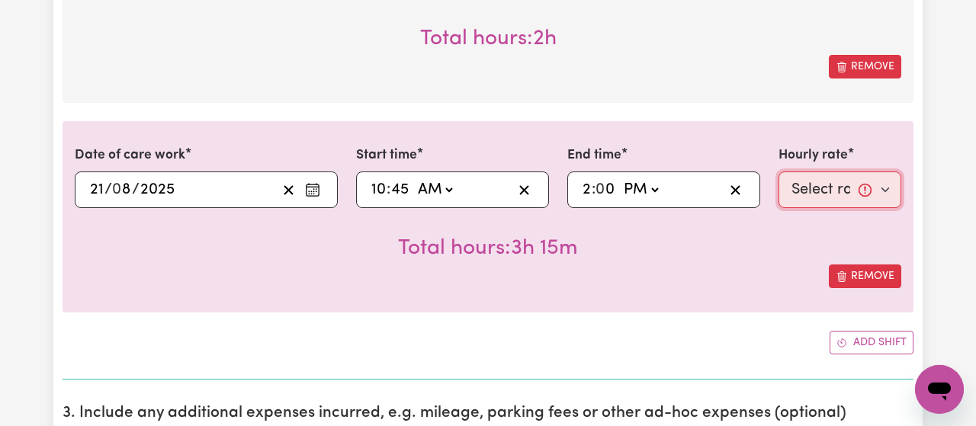
click at [778, 172] on select "Select rate... $53.71 (Weekday)" at bounding box center [839, 190] width 123 height 37
select select "53.71-Weekday"
click option "$53.71 (Weekday)" at bounding box center [0, 0] width 0 height 0
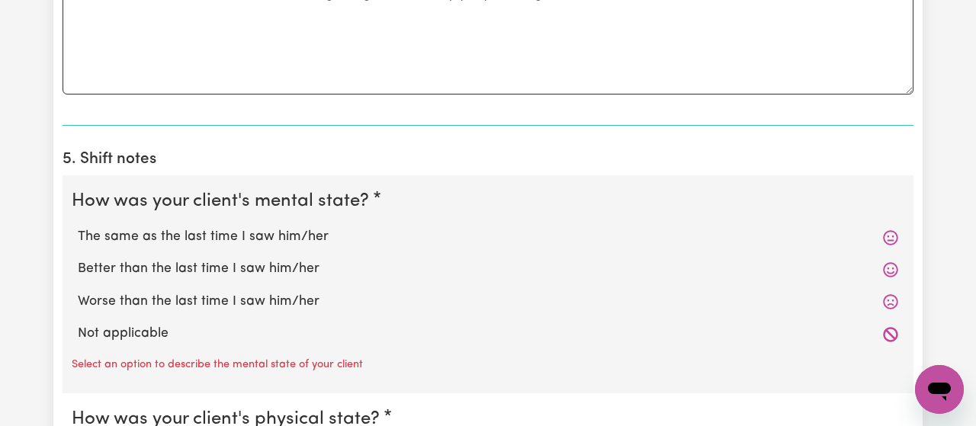
scroll to position [2264, 0]
click at [176, 226] on label "The same as the last time I saw him/her" at bounding box center [488, 236] width 820 height 20
click at [78, 226] on input "The same as the last time I saw him/her" at bounding box center [77, 226] width 1 height 1
radio input "true"
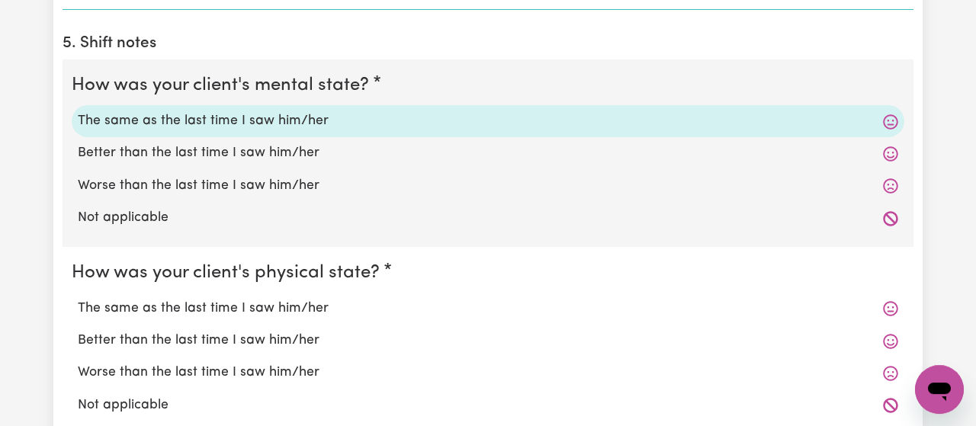
scroll to position [2401, 0]
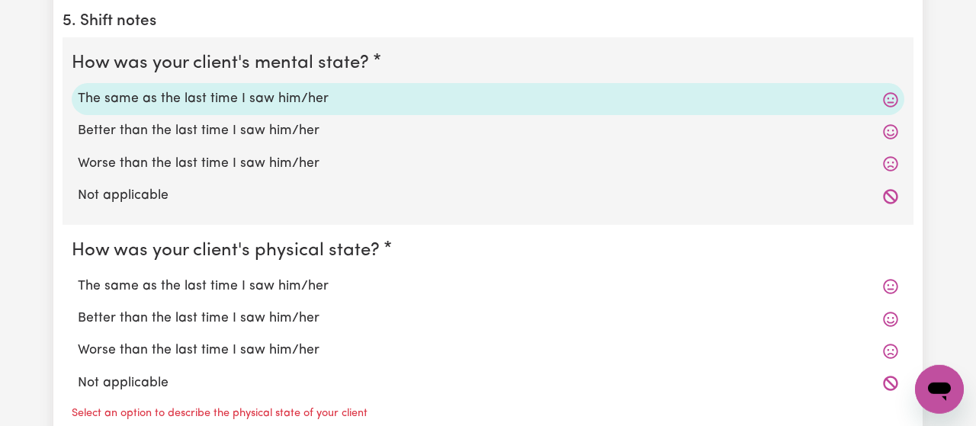
click at [188, 284] on label "The same as the last time I saw him/her" at bounding box center [488, 287] width 820 height 20
click at [78, 277] on input "The same as the last time I saw him/her" at bounding box center [77, 276] width 1 height 1
radio input "true"
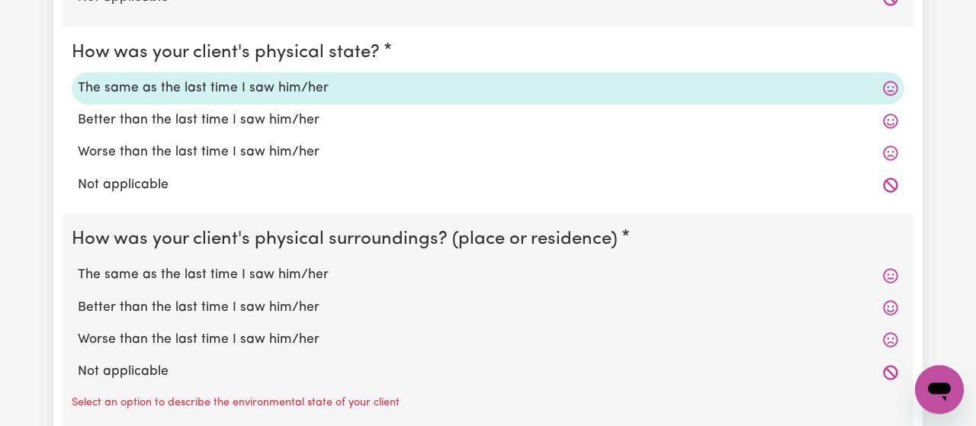
scroll to position [2600, 0]
click at [188, 269] on label "The same as the last time I saw him/her" at bounding box center [488, 275] width 820 height 20
click at [78, 265] on input "The same as the last time I saw him/her" at bounding box center [77, 264] width 1 height 1
radio input "true"
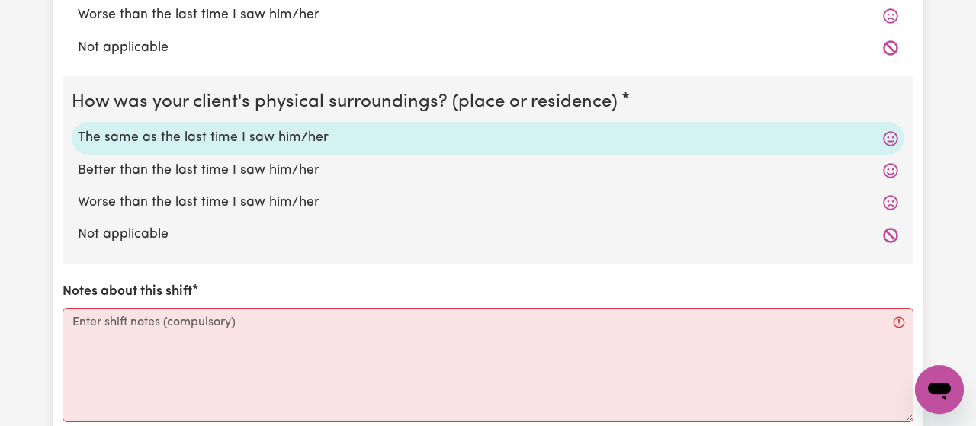
scroll to position [2743, 0]
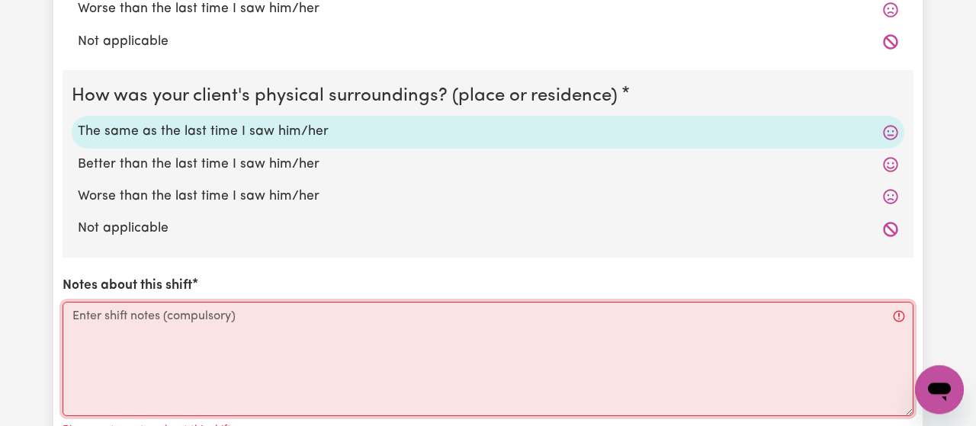
click at [313, 314] on textarea "Notes about this shift" at bounding box center [488, 359] width 851 height 114
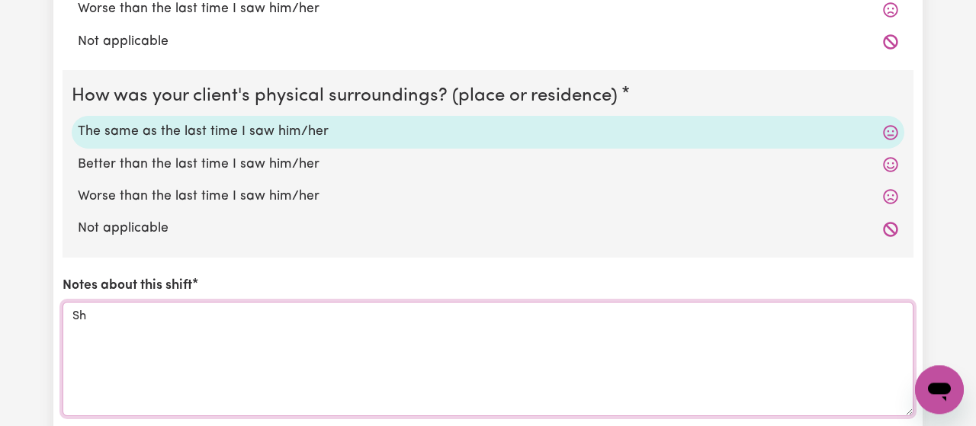
type textarea "S"
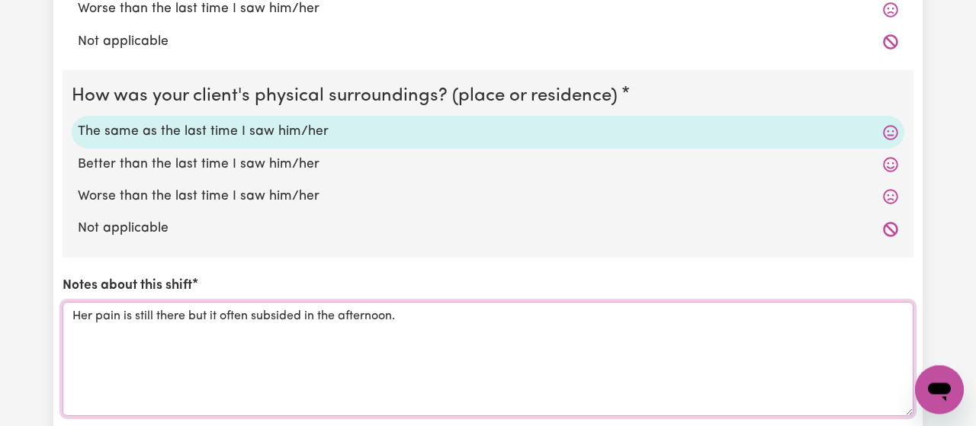
click at [155, 314] on textarea "Her pain is still there but it often subsided in the afternoon." at bounding box center [488, 359] width 851 height 114
click at [185, 311] on textarea "Her pain is still there but it often subsided in the afternoon." at bounding box center [488, 359] width 851 height 114
click at [278, 310] on textarea "She feels aches in the morning but it often subsided in the afternoon." at bounding box center [488, 359] width 851 height 114
click at [395, 310] on textarea "She feels aches in the morning but the pain often subsided in the afternoon." at bounding box center [488, 359] width 851 height 114
click at [467, 328] on textarea "She feels aches in the morning but the pain often subsids in the afternoon." at bounding box center [488, 359] width 851 height 114
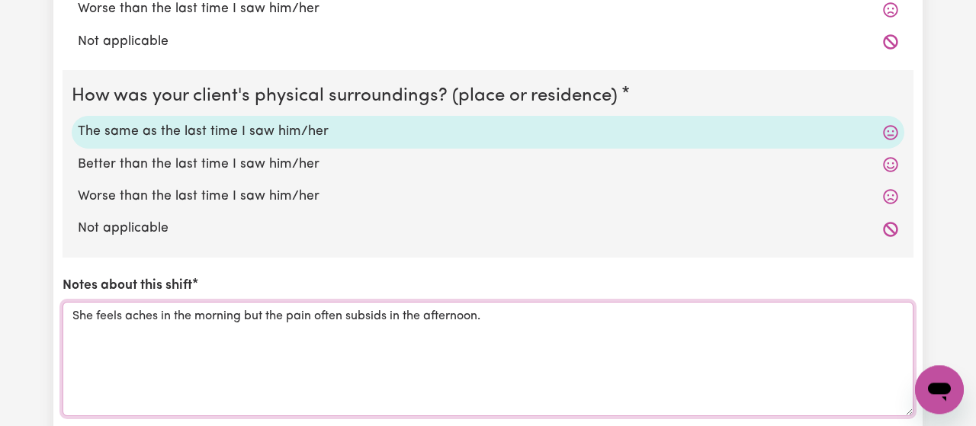
click at [363, 314] on textarea "She feels aches in the morning but the pain often subsids in the afternoon." at bounding box center [488, 359] width 851 height 114
click at [531, 305] on textarea "She feels aches in the morning but the pain often subsides in the afternoon." at bounding box center [488, 359] width 851 height 114
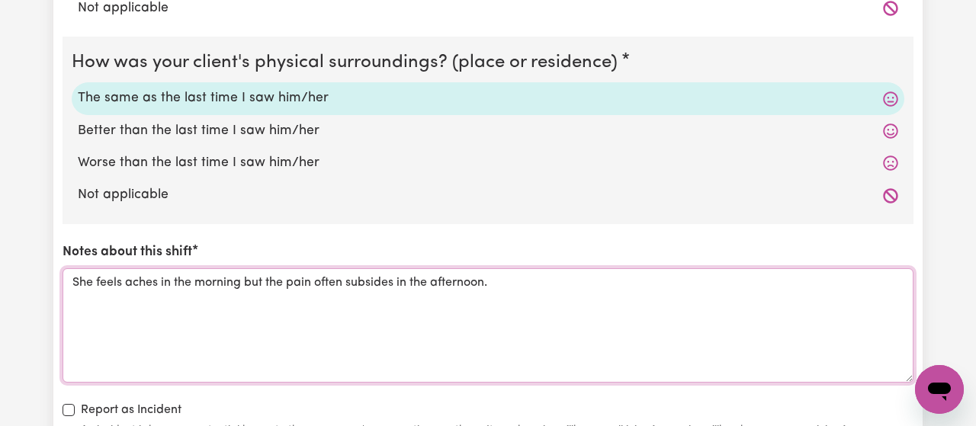
scroll to position [2777, 0]
click at [163, 277] on textarea "She feels aches in the morning but the pain often subsides in the afternoon." at bounding box center [488, 325] width 851 height 114
click at [162, 277] on textarea "She feels aches in the morning but the pain often subsides in the afternoon." at bounding box center [488, 325] width 851 height 114
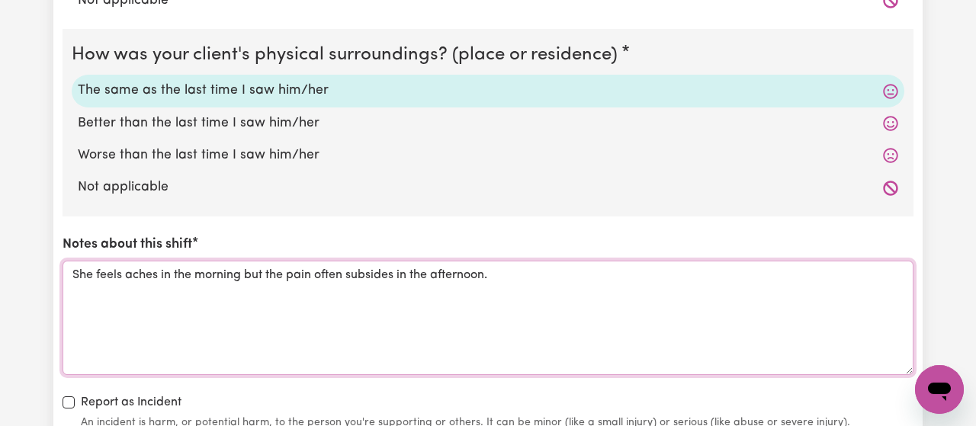
scroll to position [2785, 0]
click at [518, 276] on textarea "She feels aches in the morning but the pain often subsides in the afternoon." at bounding box center [488, 317] width 851 height 114
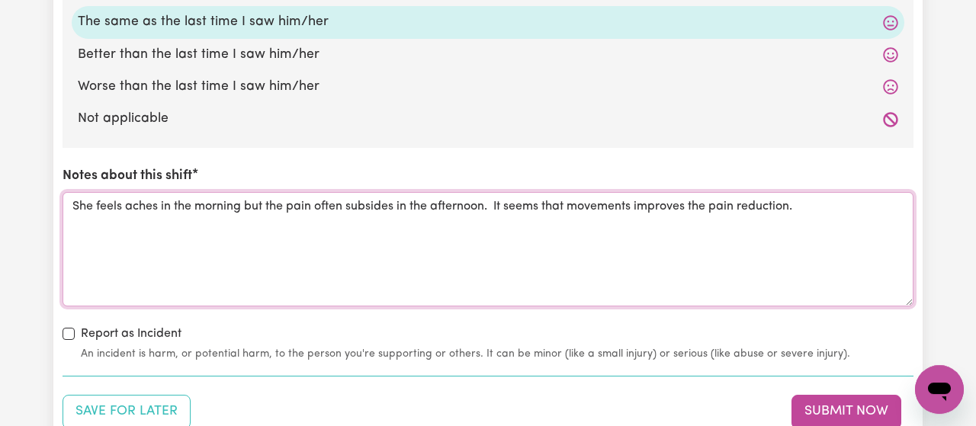
scroll to position [2844, 0]
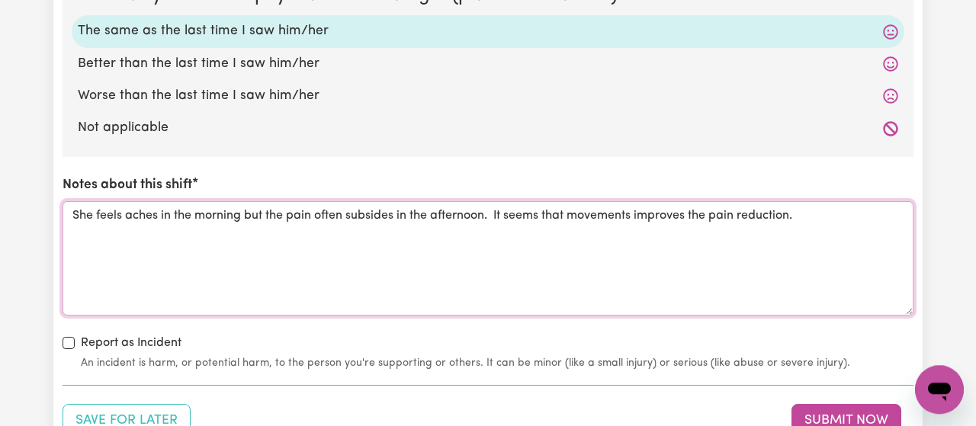
click at [691, 214] on textarea "She feels aches in the morning but the pain often subsides in the afternoon. It…" at bounding box center [488, 258] width 851 height 114
click at [702, 210] on textarea "She feels aches in the morning but the pain often subsides in the afternoon. It…" at bounding box center [488, 258] width 851 height 114
click at [793, 210] on textarea "She feels aches in the morning but the pain often subsides in the afternoon. It…" at bounding box center [488, 258] width 851 height 114
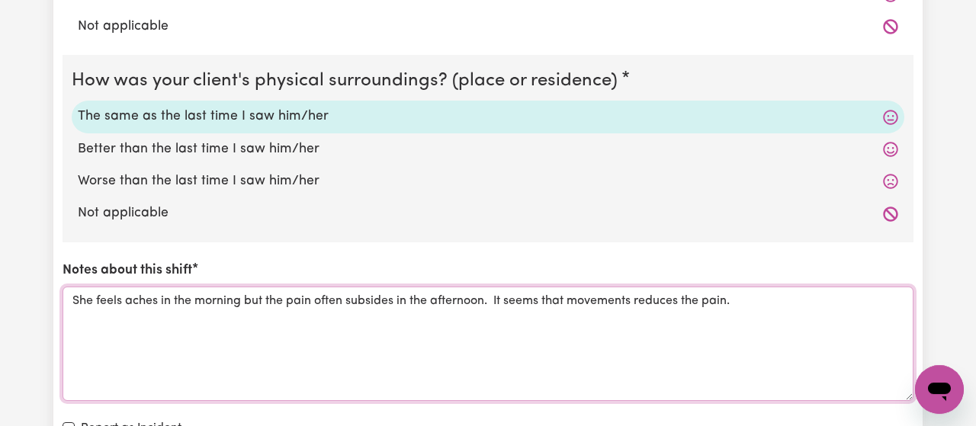
scroll to position [2840, 0]
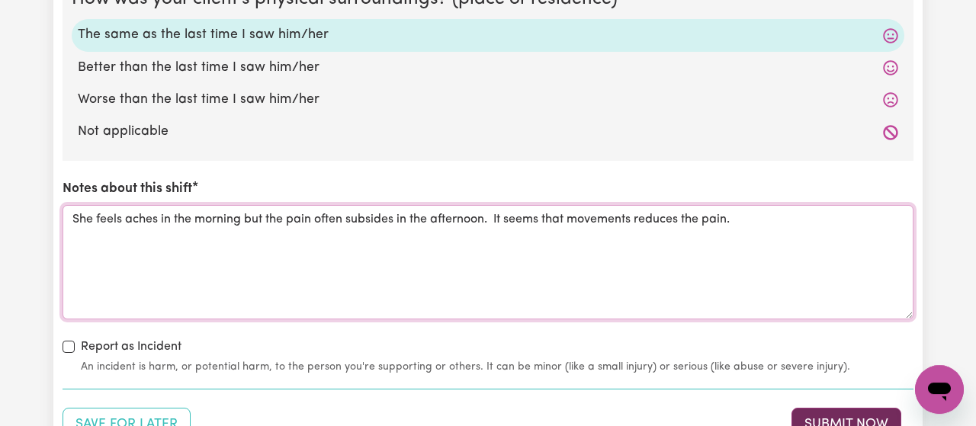
type textarea "She feels aches in the morning but the pain often subsides in the afternoon. It…"
click at [809, 408] on button "Submit Now" at bounding box center [846, 425] width 110 height 34
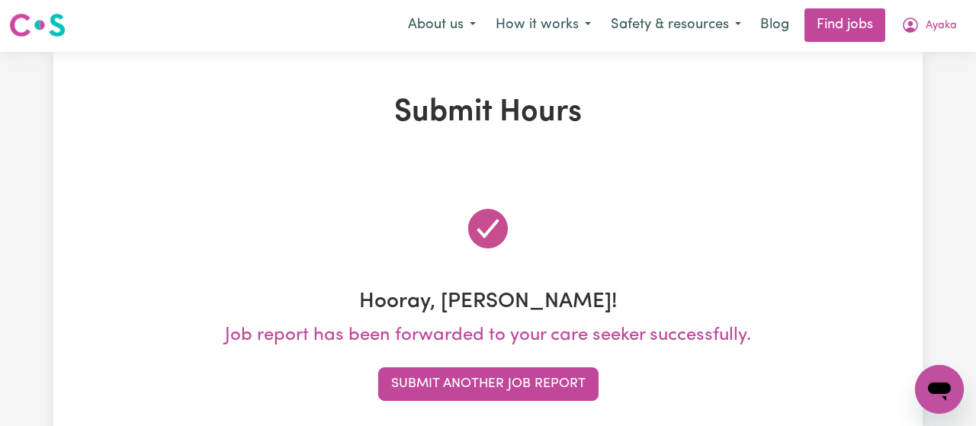
scroll to position [0, 0]
